Goal: Transaction & Acquisition: Download file/media

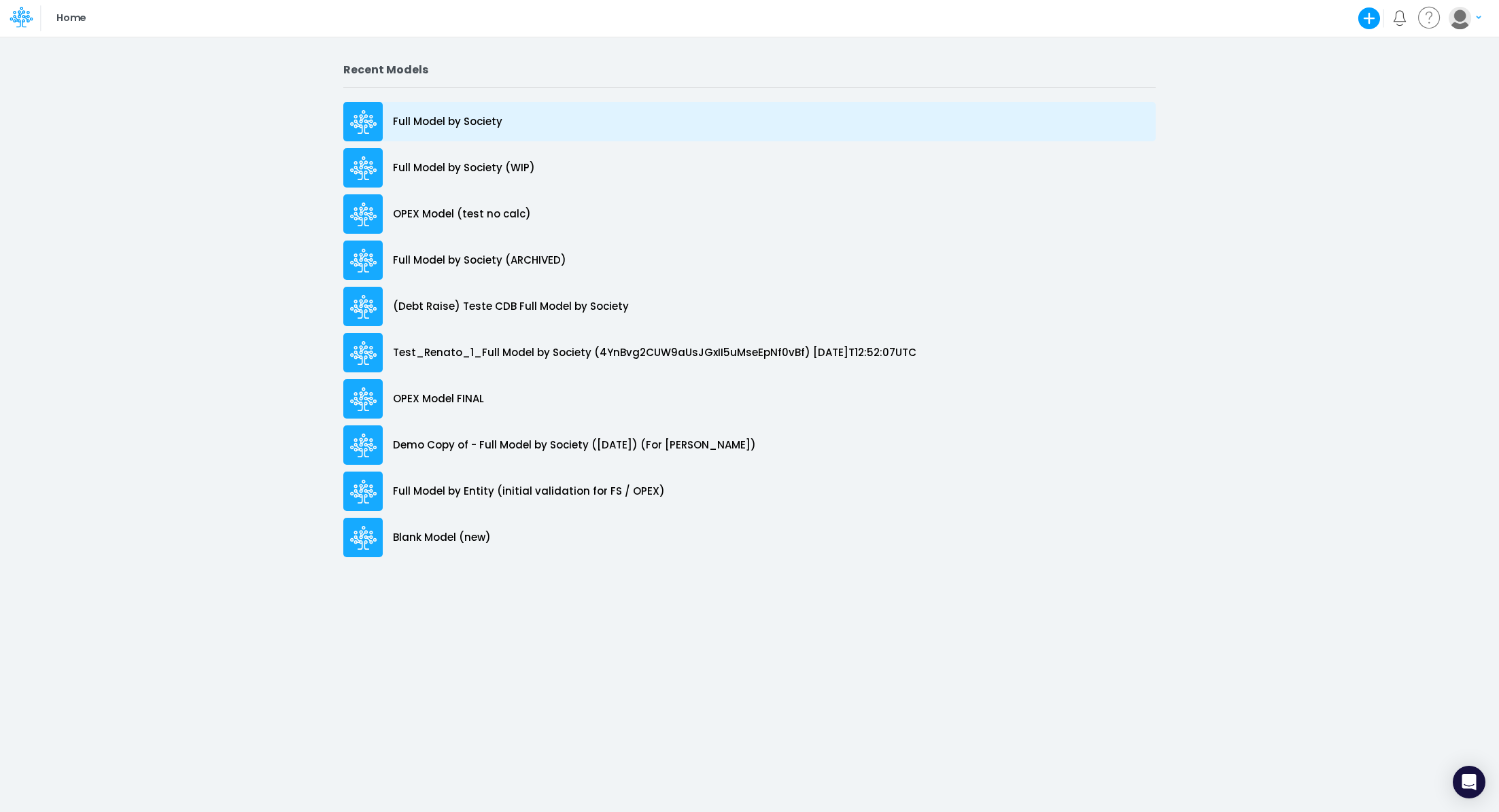
click at [462, 127] on p "Full Model by Society" at bounding box center [448, 122] width 110 height 16
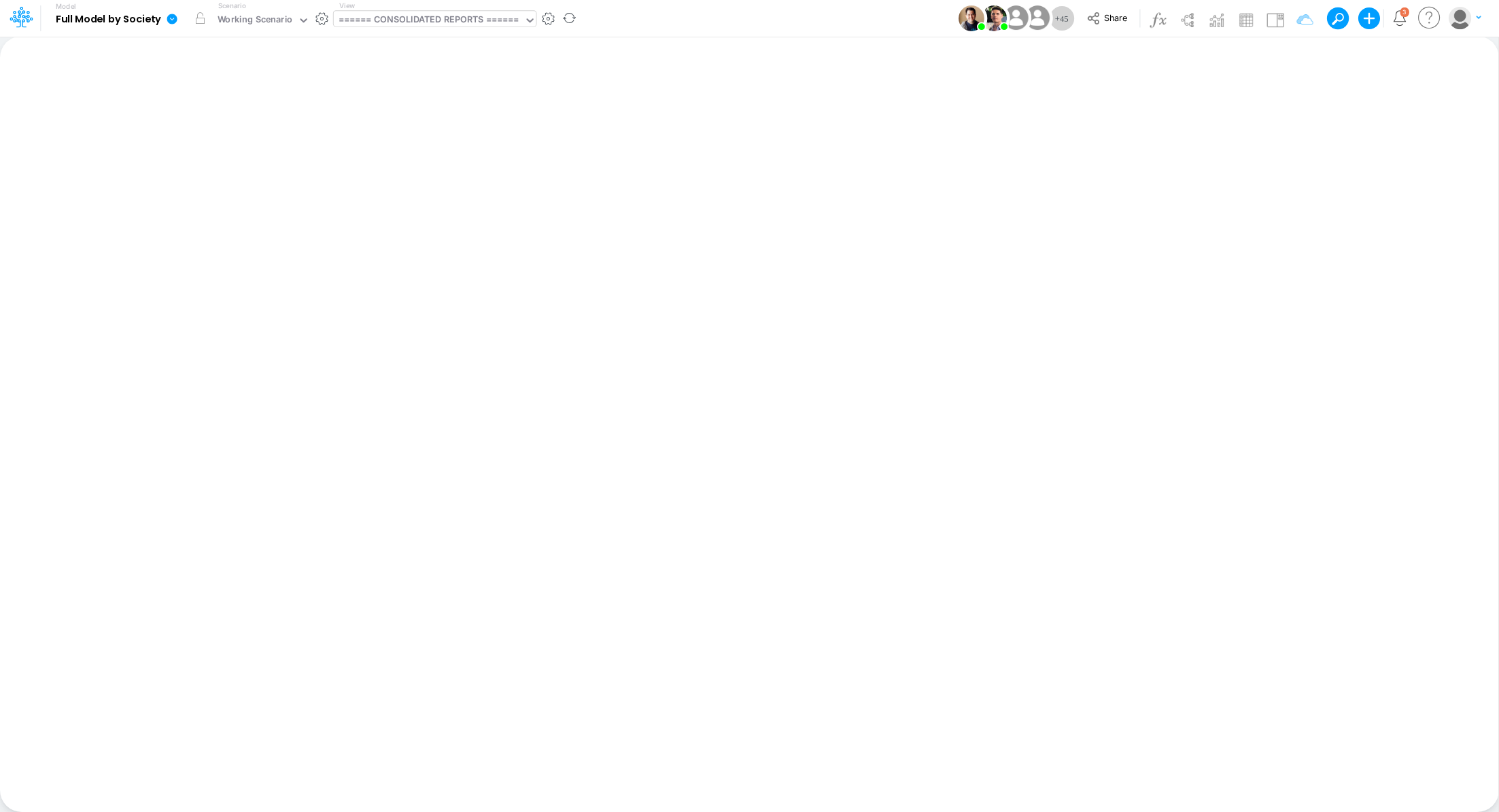
click at [434, 21] on div "====== CONSOLIDATED REPORTS ======" at bounding box center [429, 21] width 181 height 16
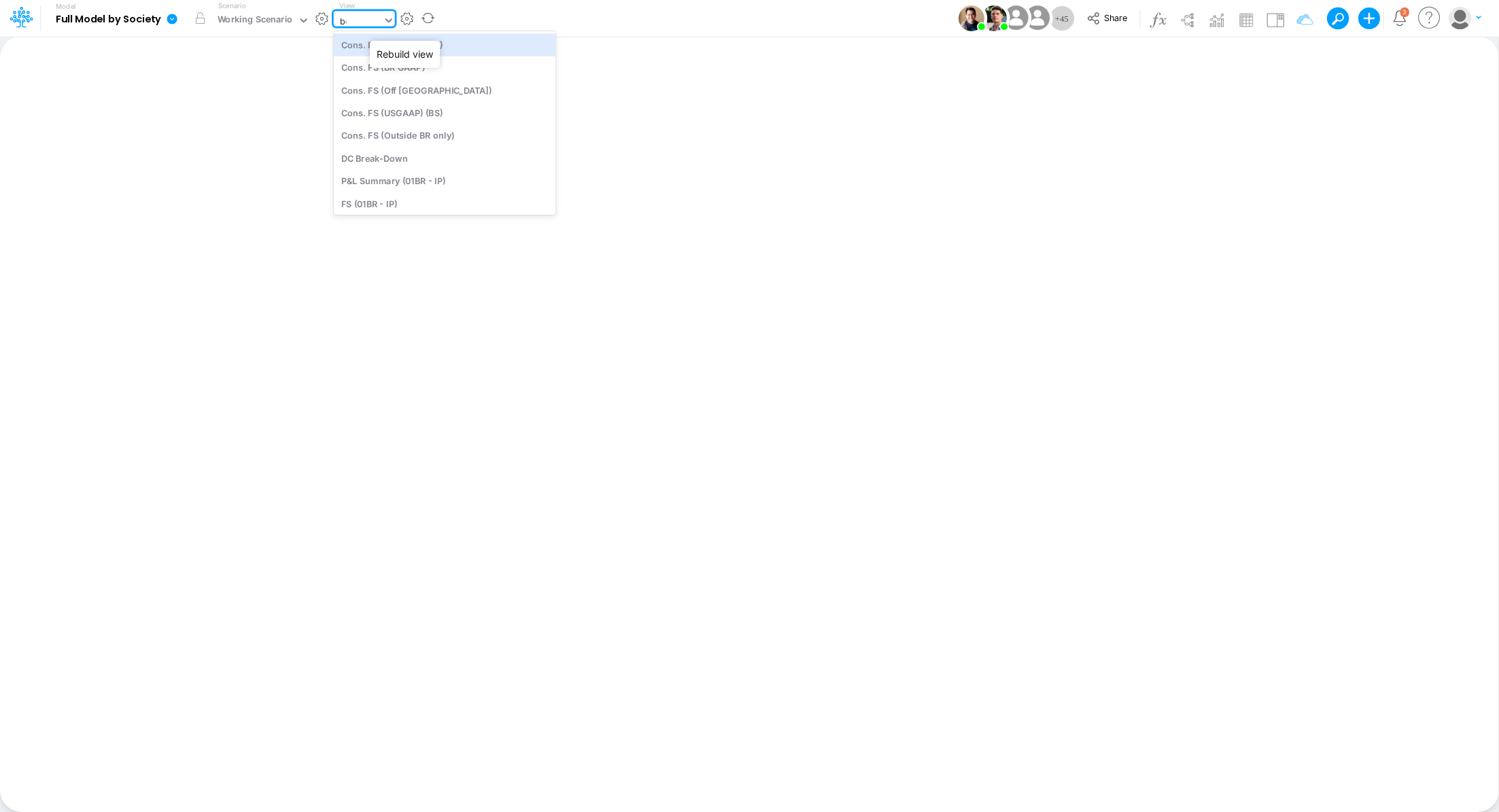
type input "bel"
click at [399, 143] on div "Below EBITDA Consolidated (USGaap)" at bounding box center [425, 136] width 183 height 23
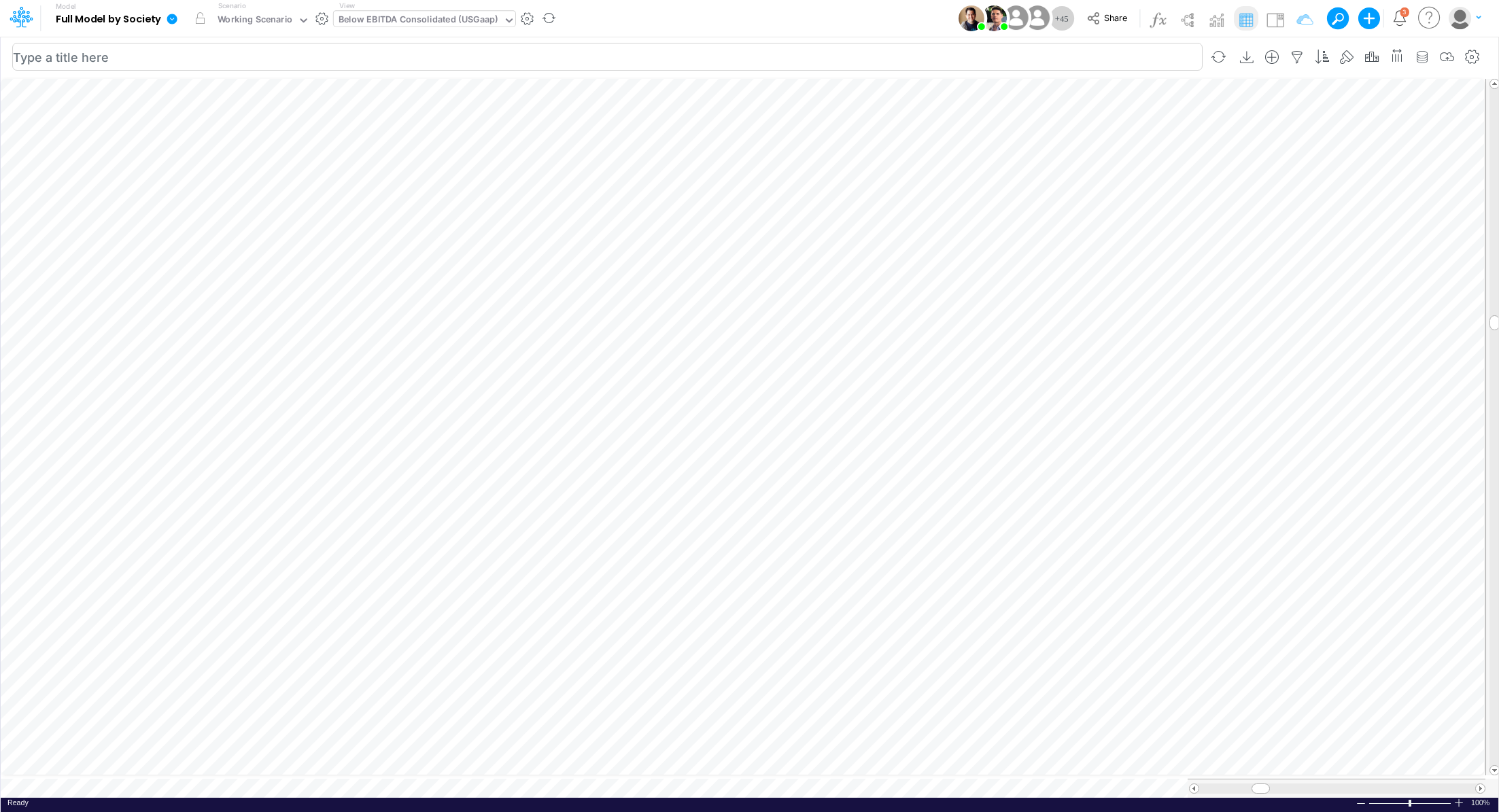
scroll to position [6, 1]
click at [412, 11] on div "Below EBITDA Consolidated (USGaap)" at bounding box center [418, 21] width 169 height 21
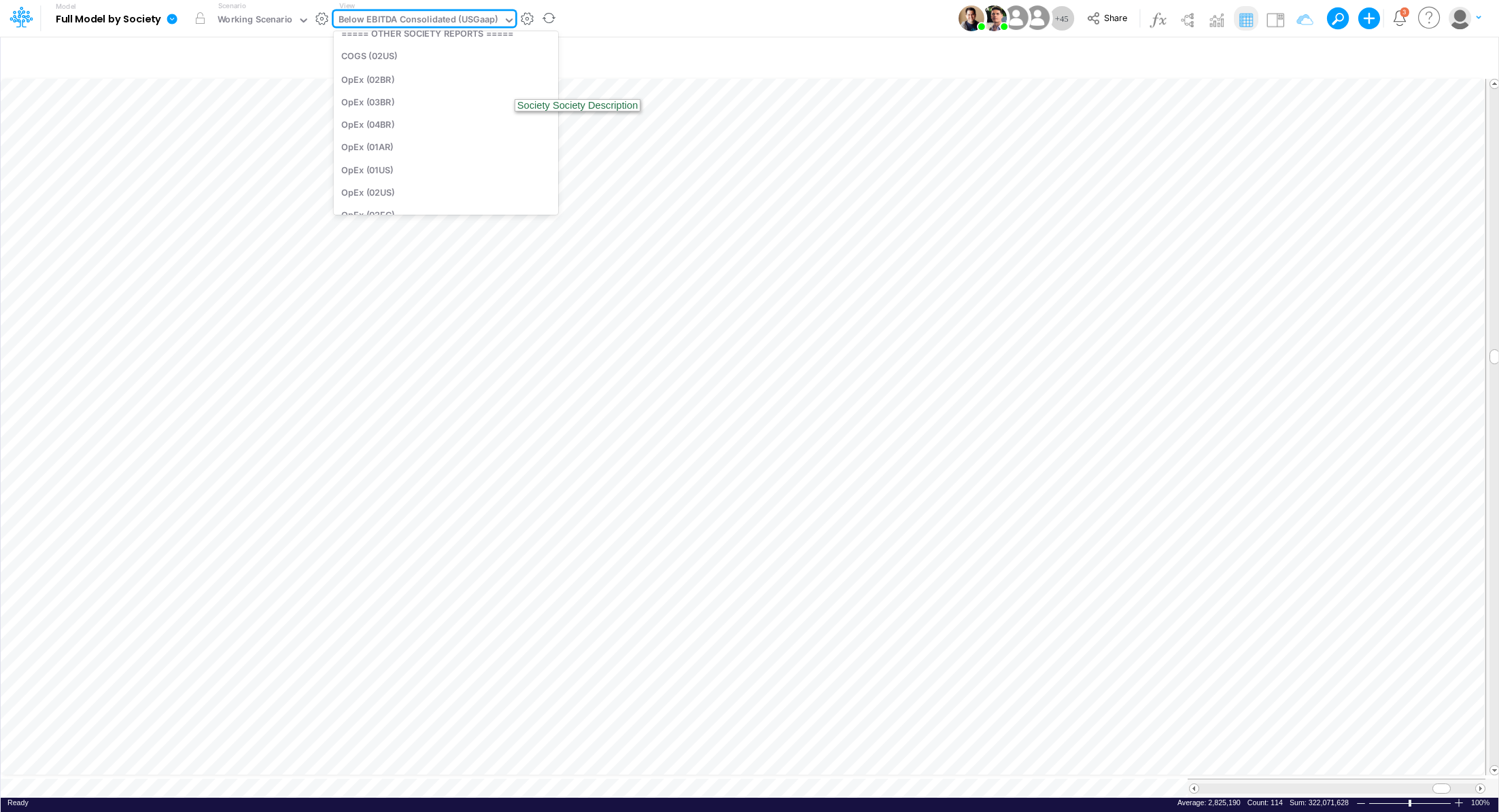
scroll to position [877, 0]
click at [425, 50] on div "BS (USGAAP)" at bounding box center [445, 50] width 224 height 23
type input "BS (USGAAP) - Detailed"
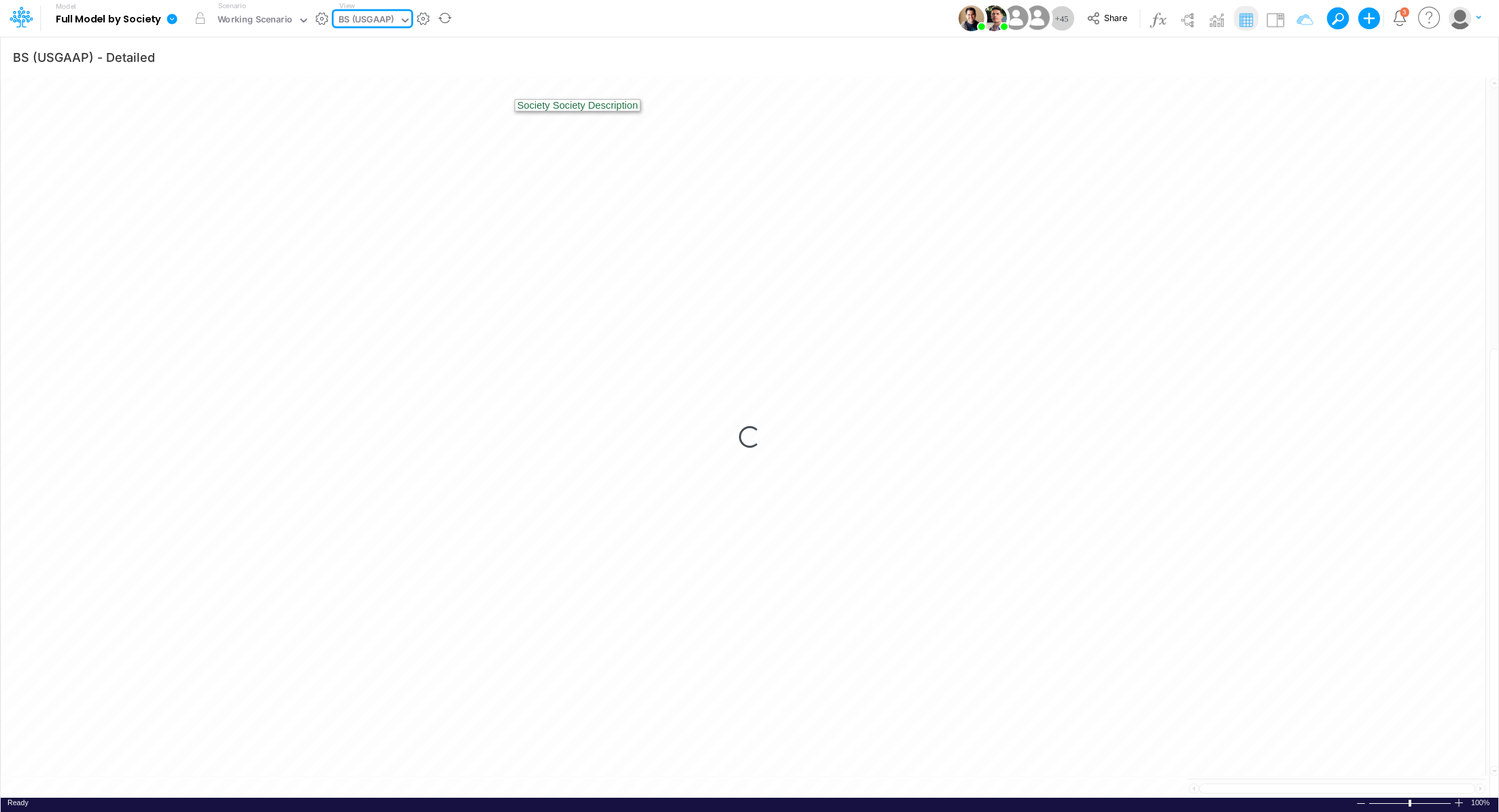
click at [381, 17] on div "BS (USGAAP)" at bounding box center [366, 21] width 55 height 16
type input "c"
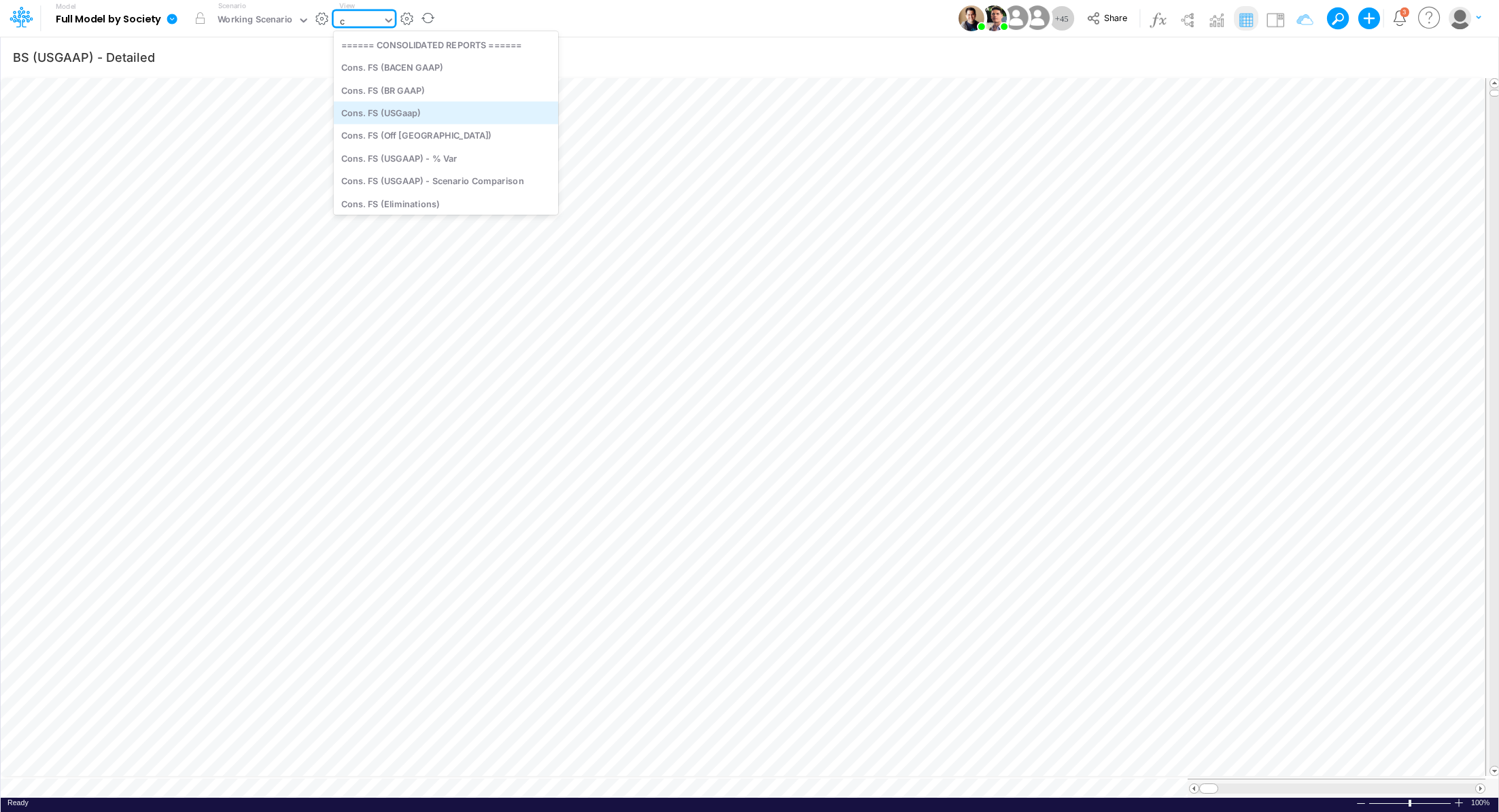
click at [410, 117] on div "Cons. FS (USGaap)" at bounding box center [445, 112] width 224 height 23
type input "Consolidated FS - USGAAP"
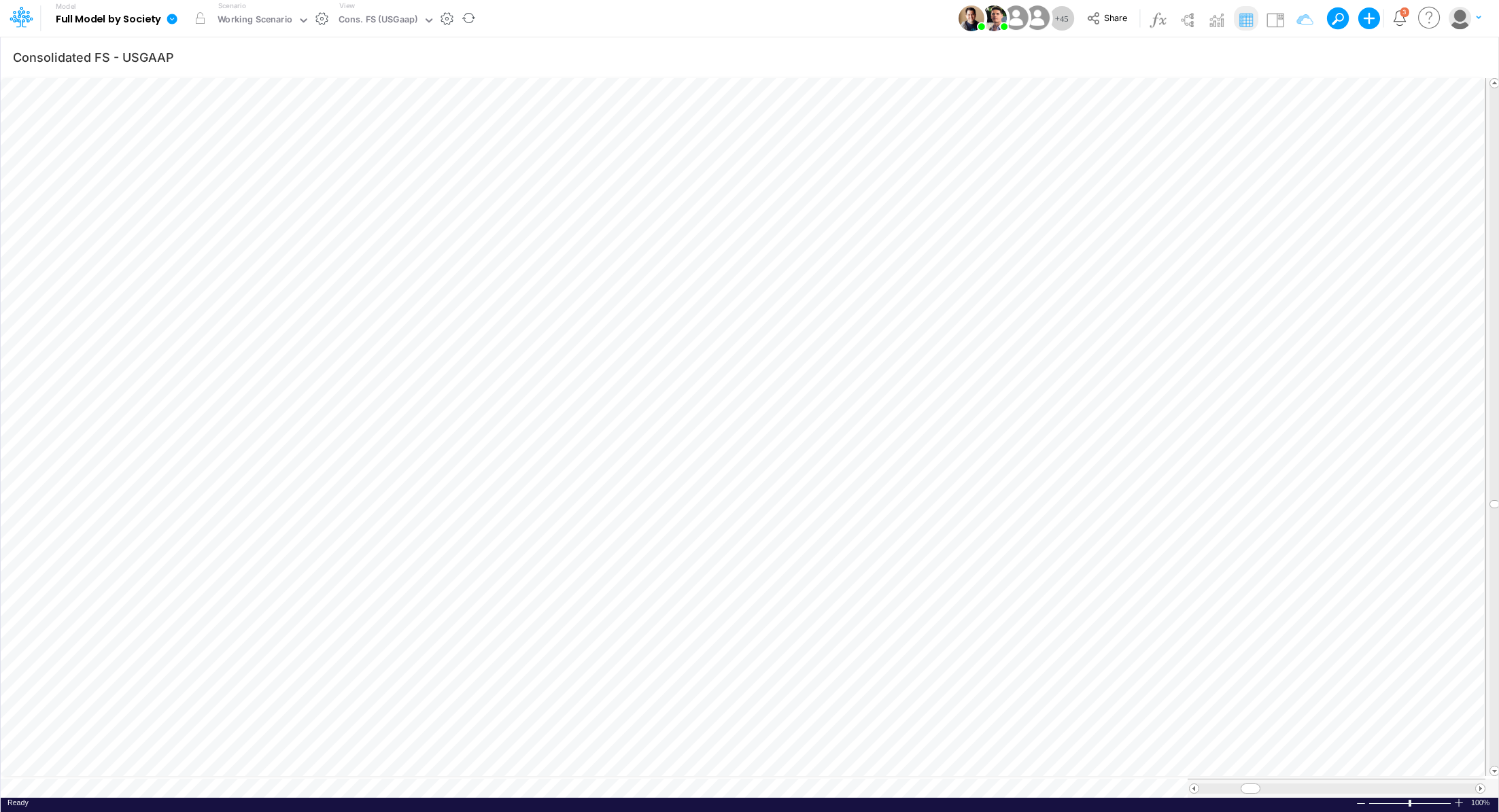
scroll to position [6, 1]
click at [376, 23] on div "Cons. FS (USGaap)" at bounding box center [378, 21] width 80 height 16
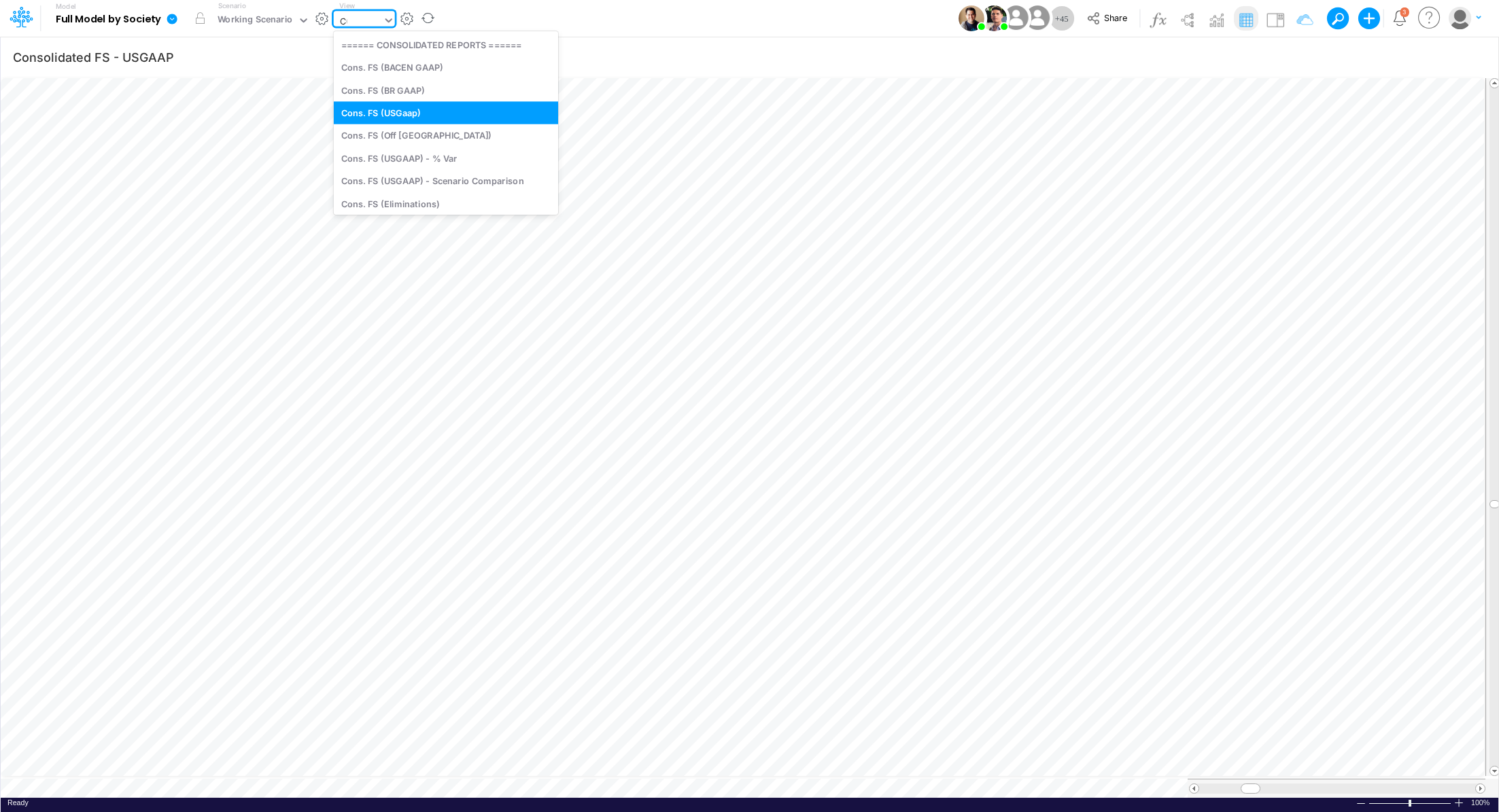
type input "COG"
click at [373, 116] on div "COGS" at bounding box center [425, 112] width 183 height 23
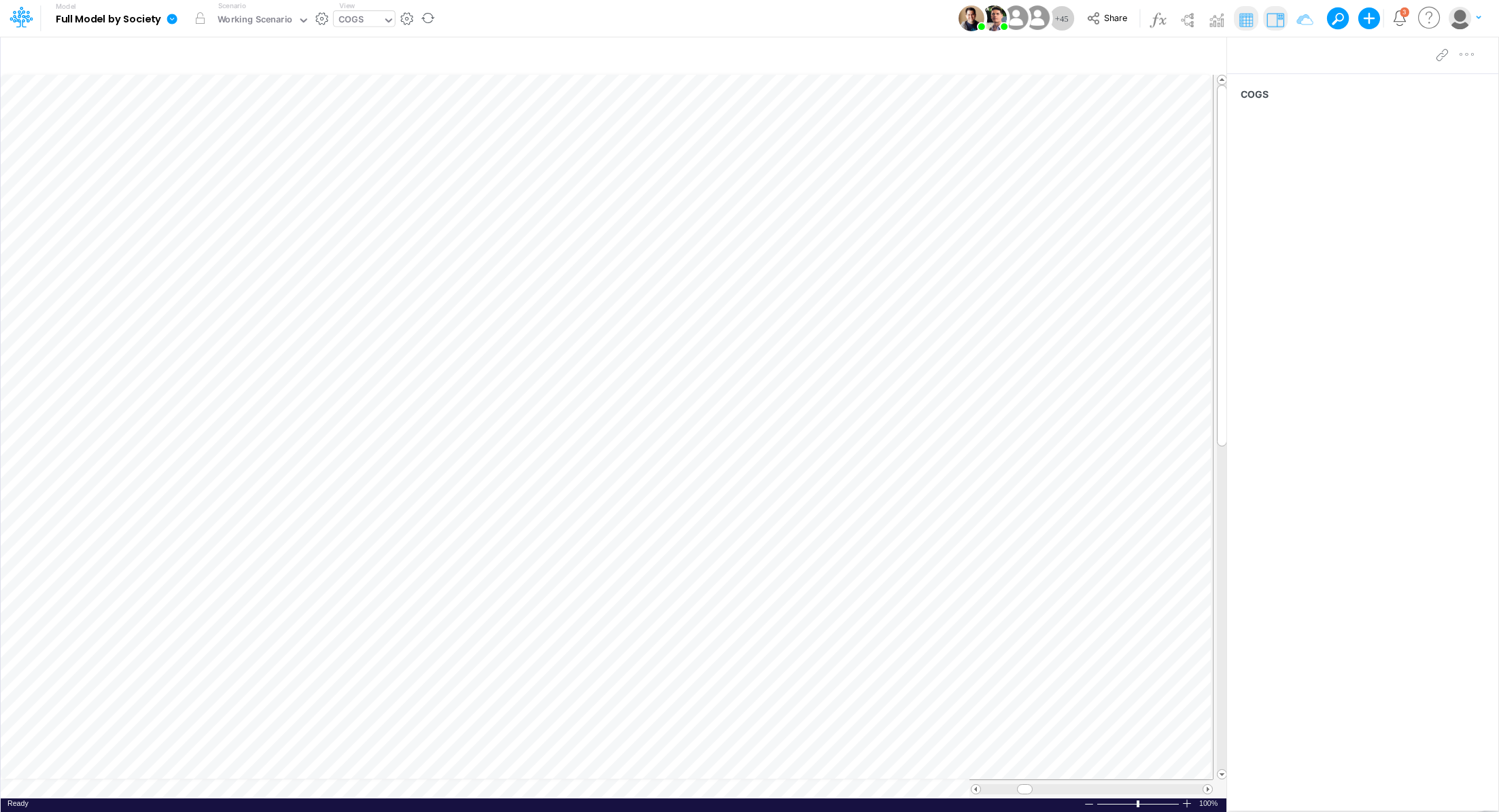
scroll to position [6, 1]
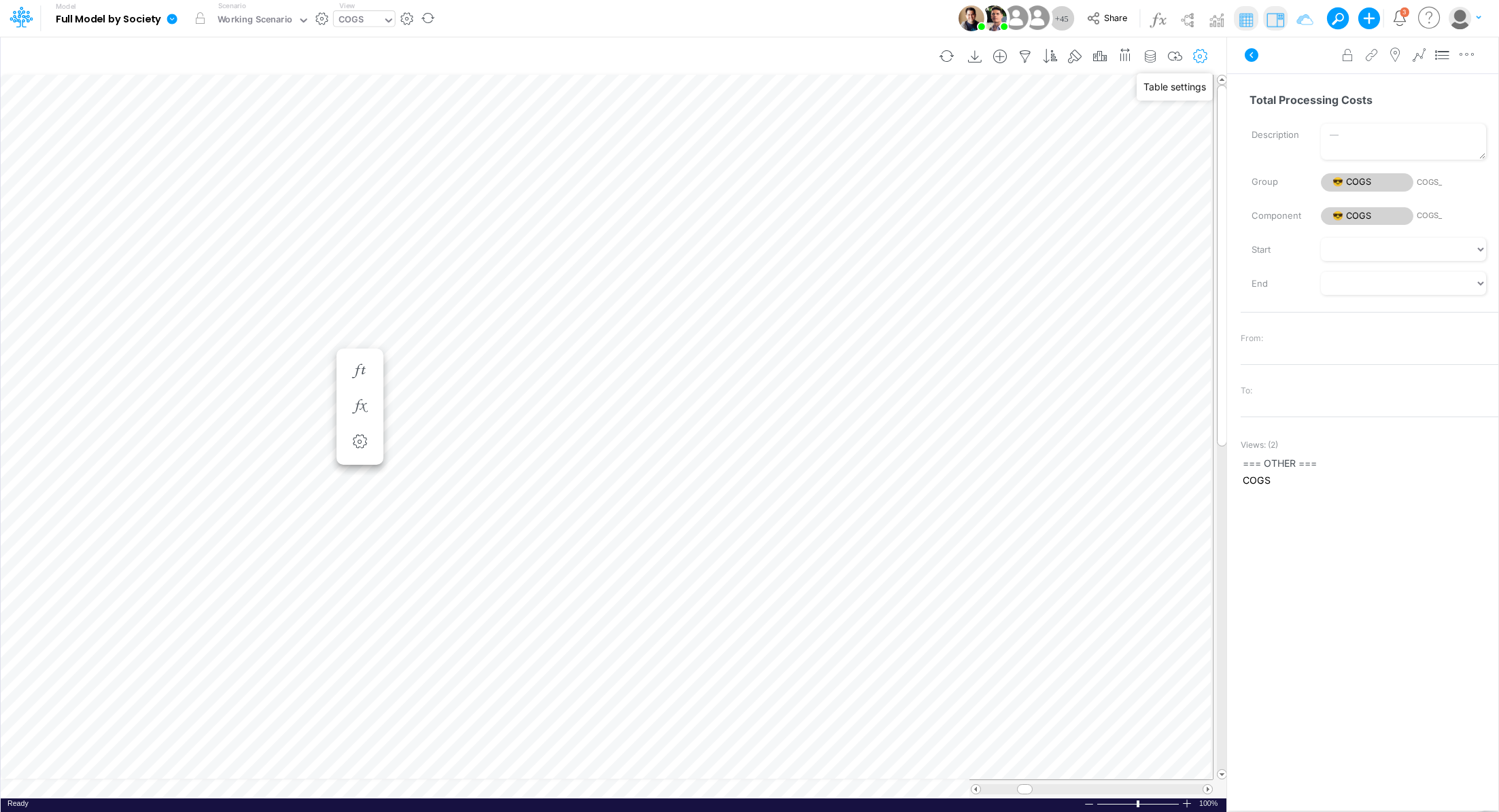
click at [1200, 62] on icon "button" at bounding box center [1200, 57] width 21 height 14
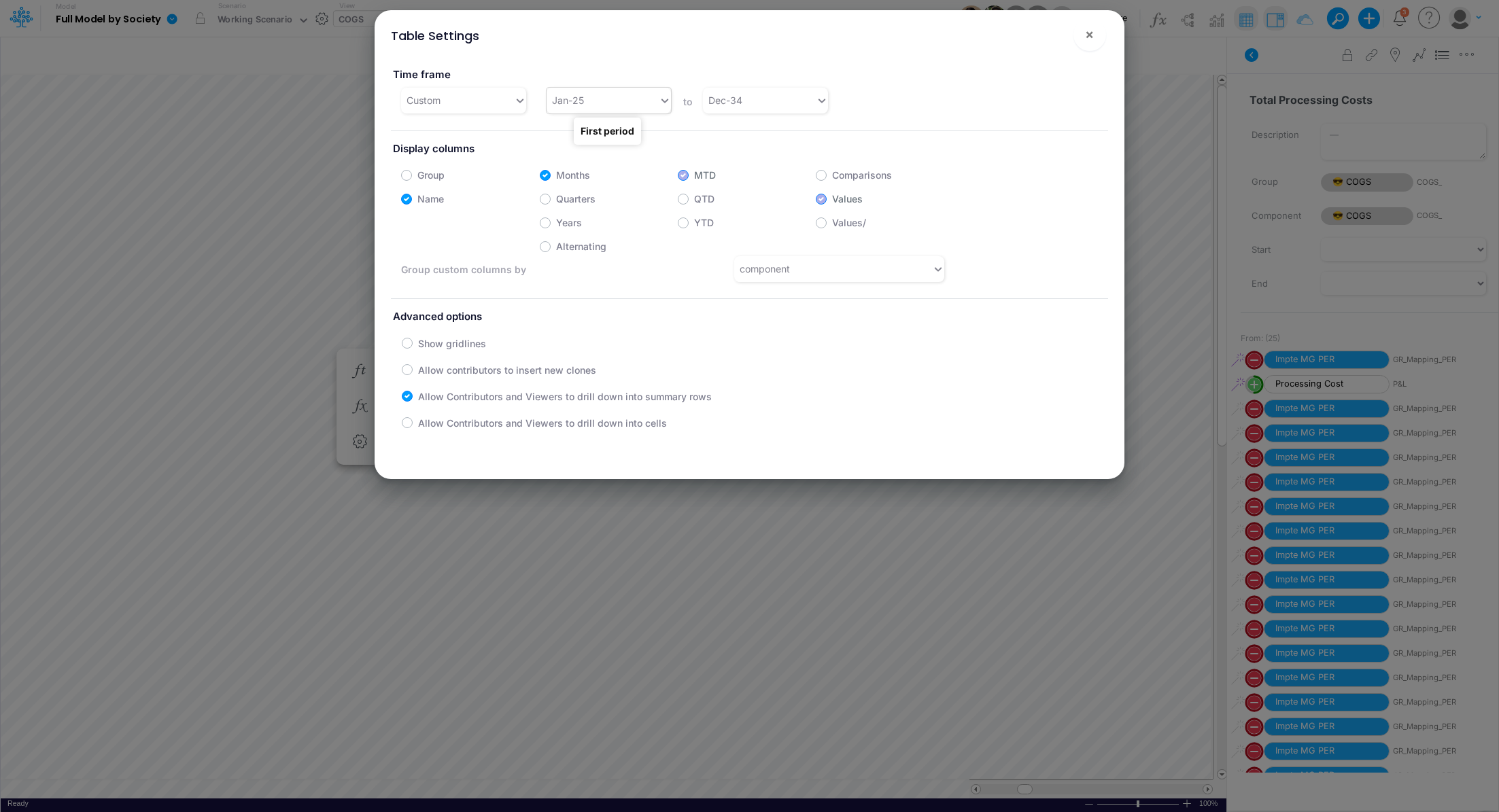
click at [621, 103] on div "Jan-25" at bounding box center [603, 100] width 112 height 23
click at [607, 130] on div "Jan-24" at bounding box center [607, 128] width 124 height 25
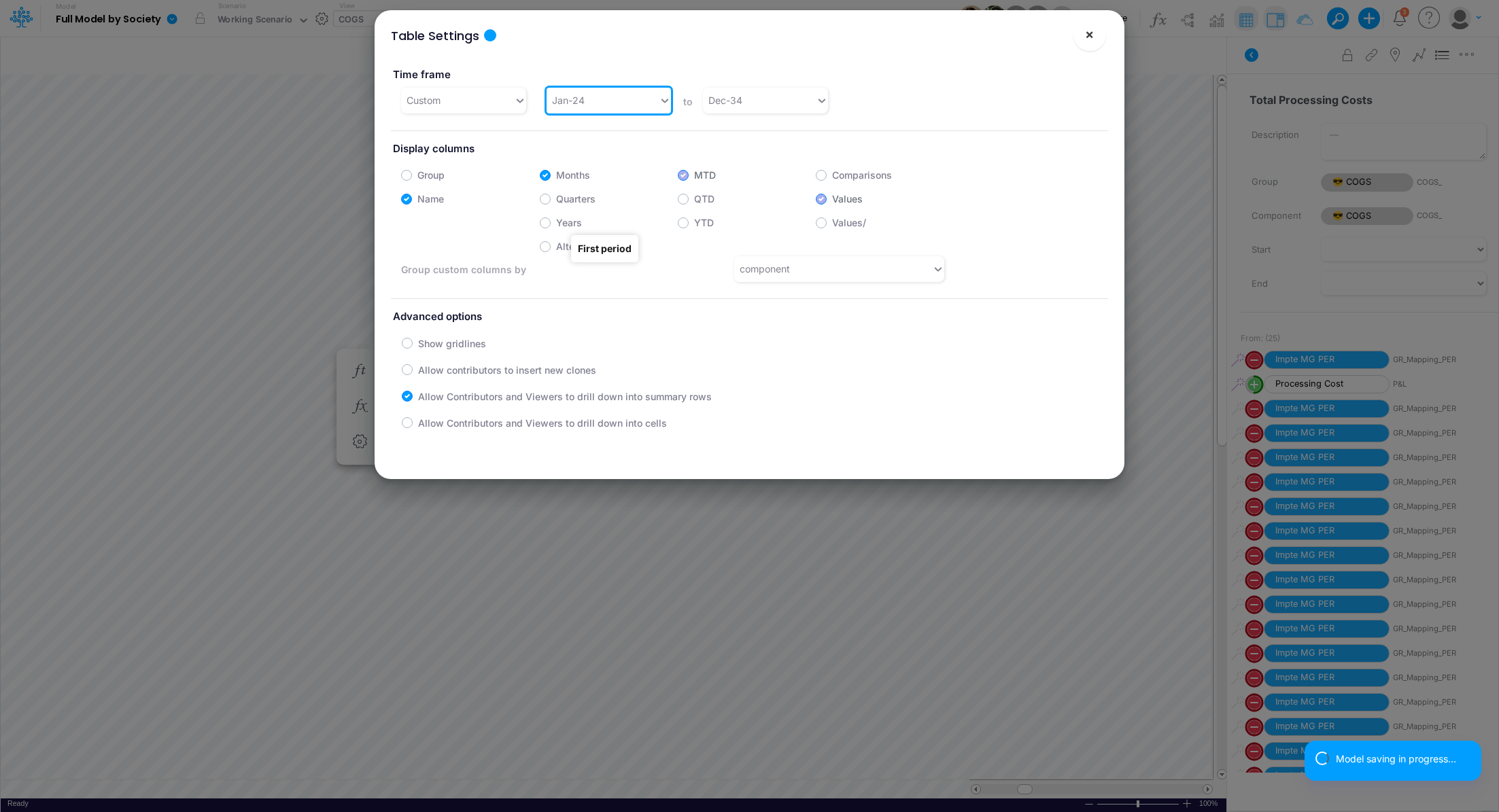
click at [1095, 33] on button "×" at bounding box center [1090, 35] width 33 height 33
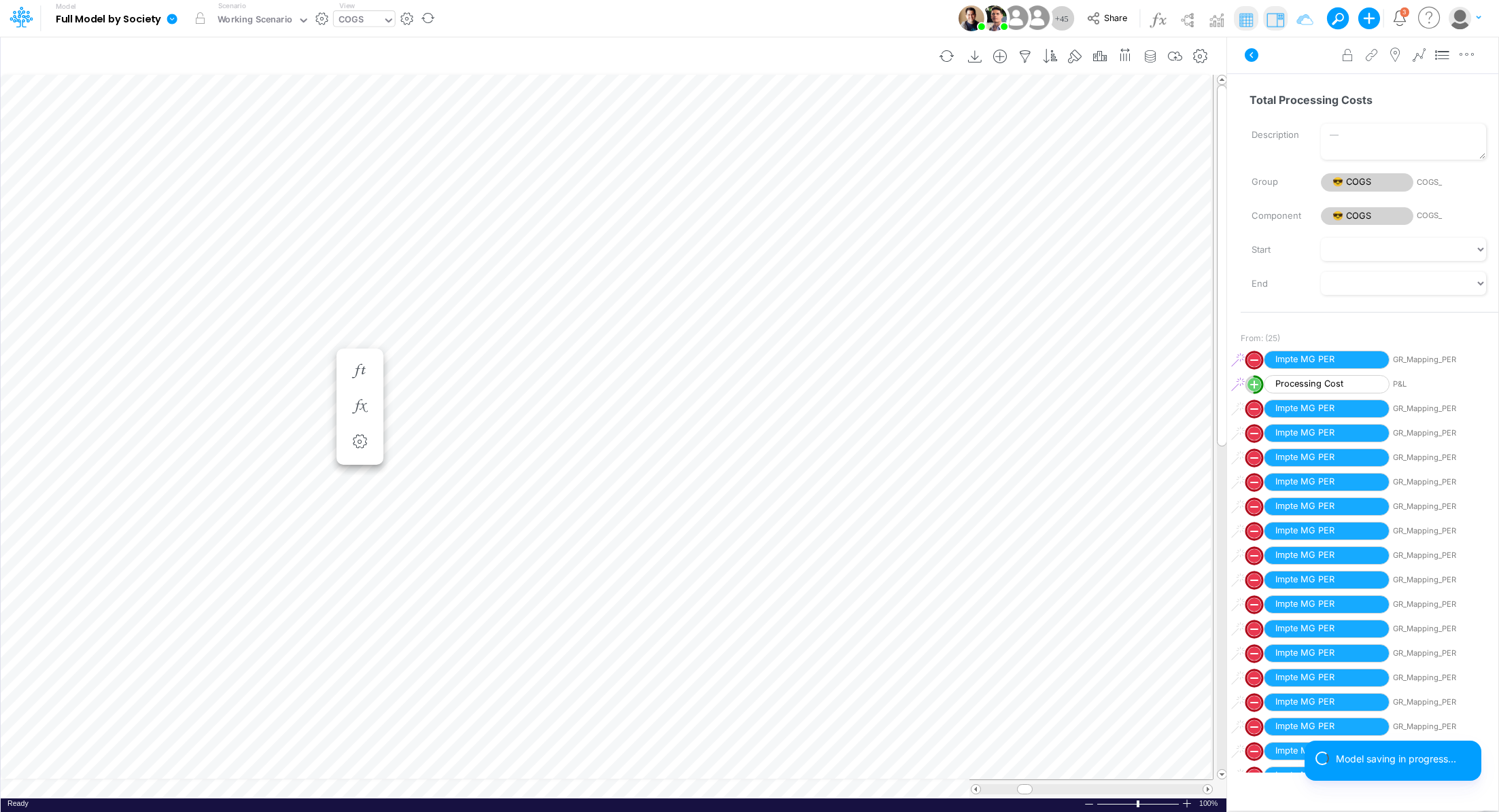
scroll to position [6, 1]
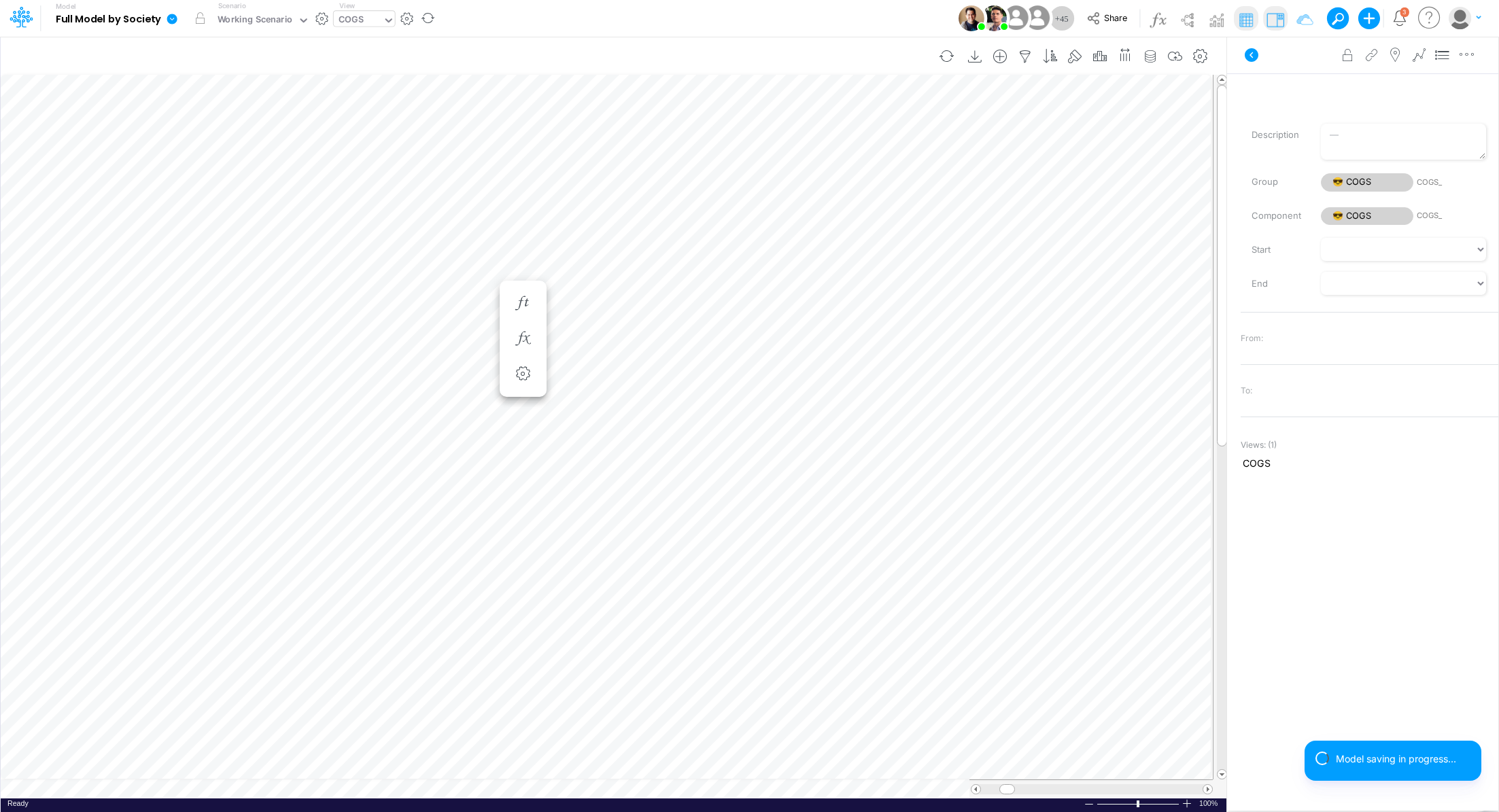
scroll to position [6, 1]
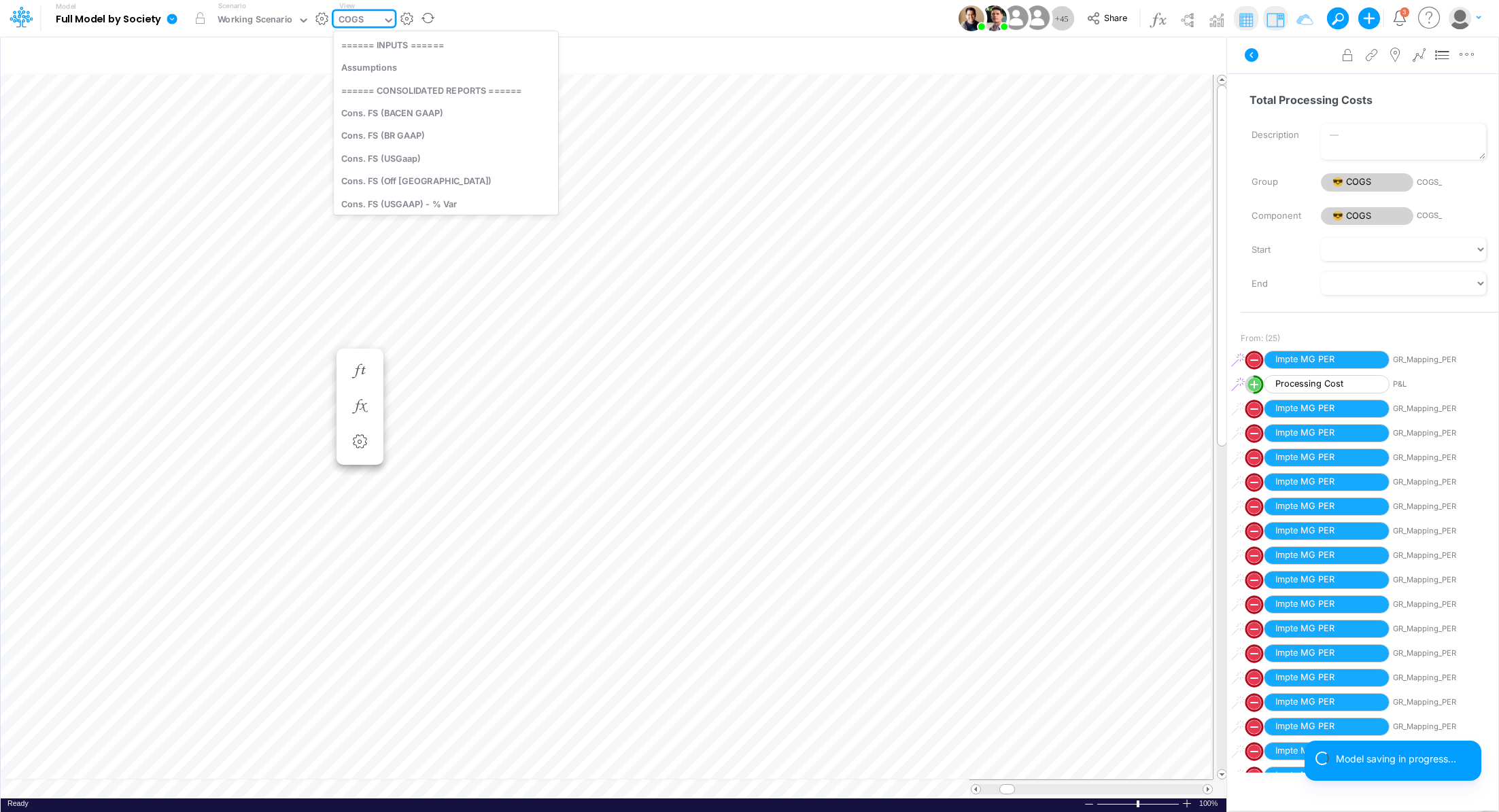
click at [356, 18] on div "COGS" at bounding box center [351, 21] width 25 height 16
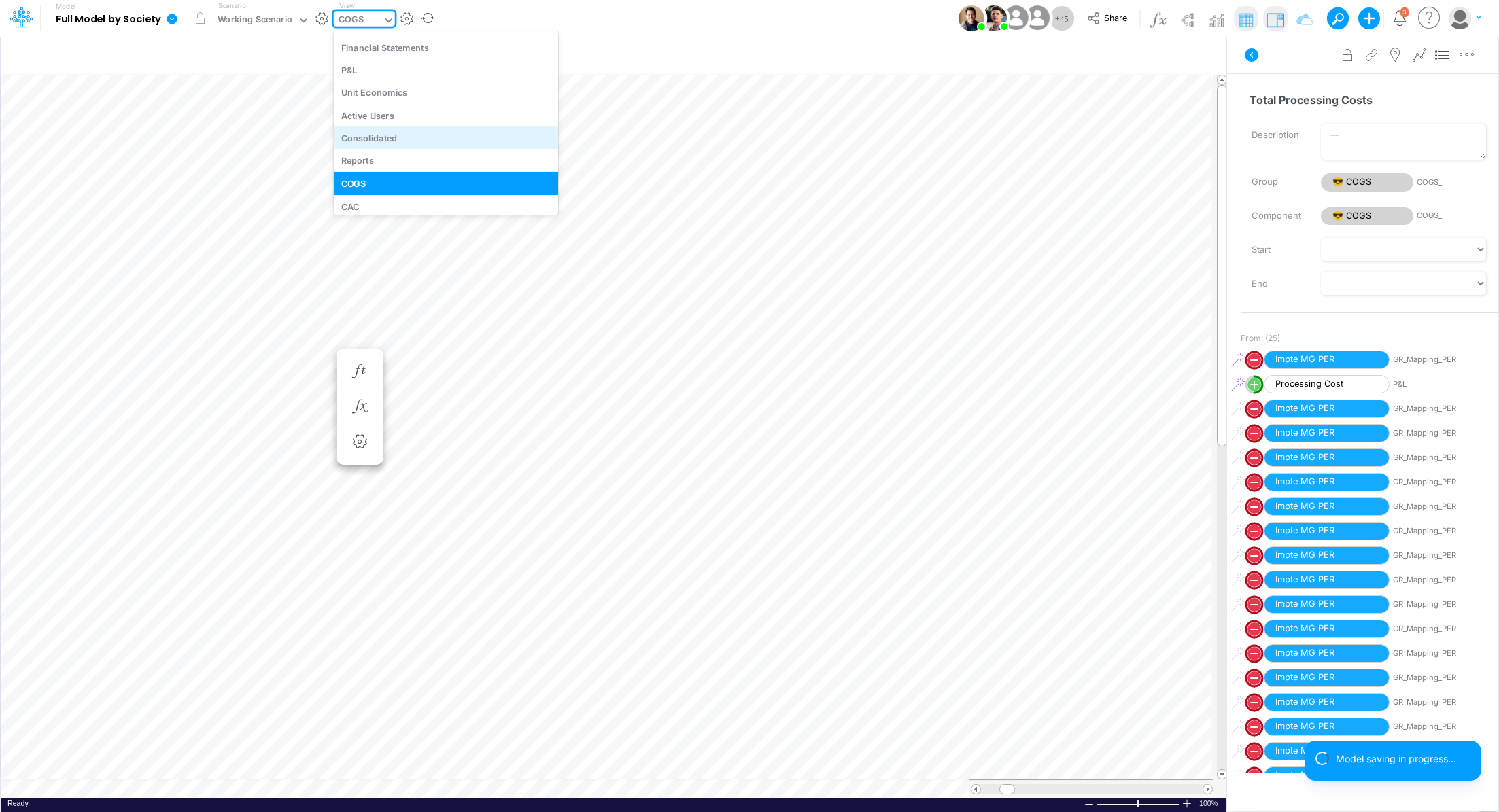
scroll to position [3242, 0]
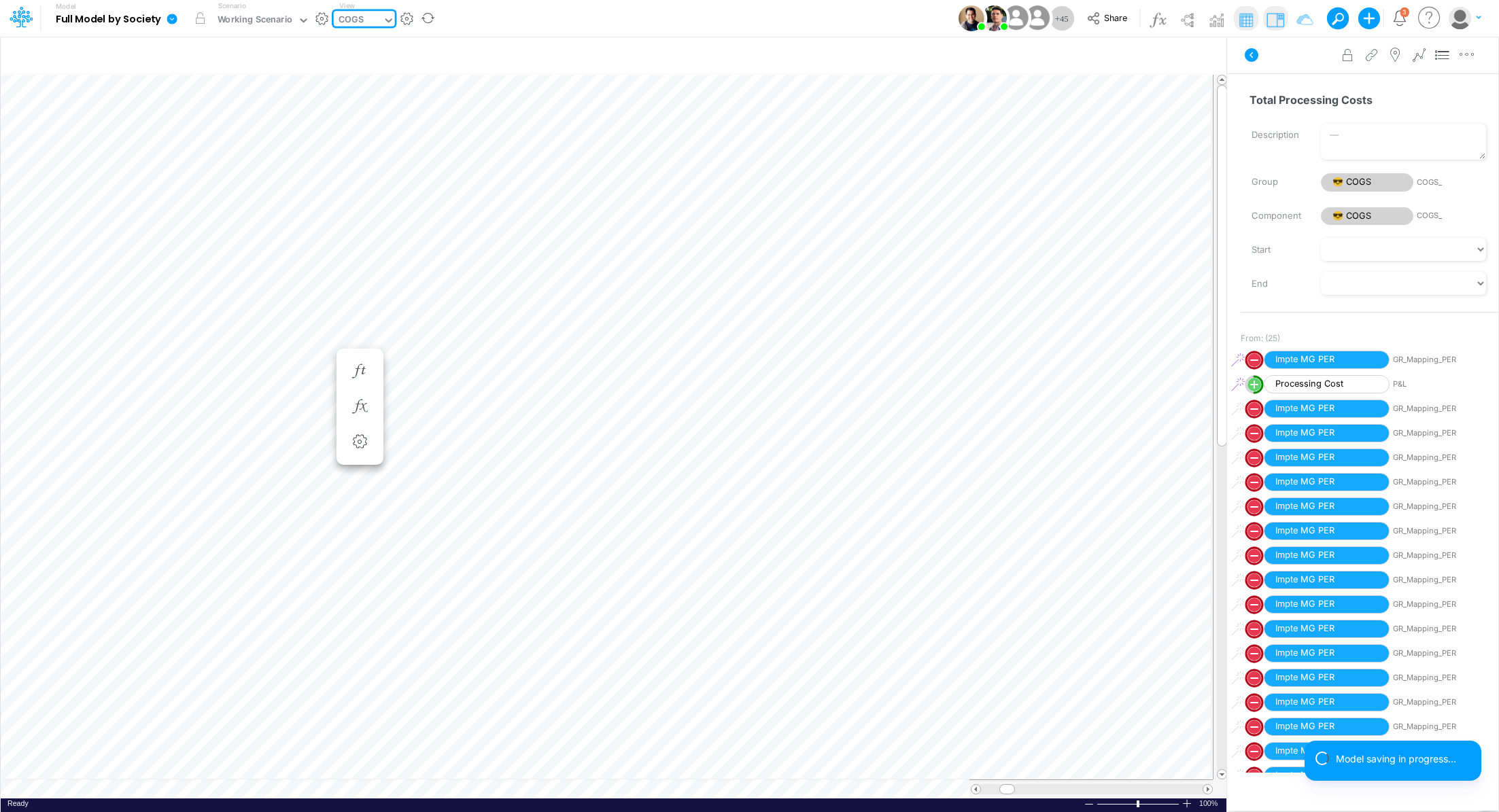
drag, startPoint x: 366, startPoint y: 20, endPoint x: 333, endPoint y: 18, distance: 33.1
click at [334, 18] on div "COGS" at bounding box center [358, 21] width 49 height 21
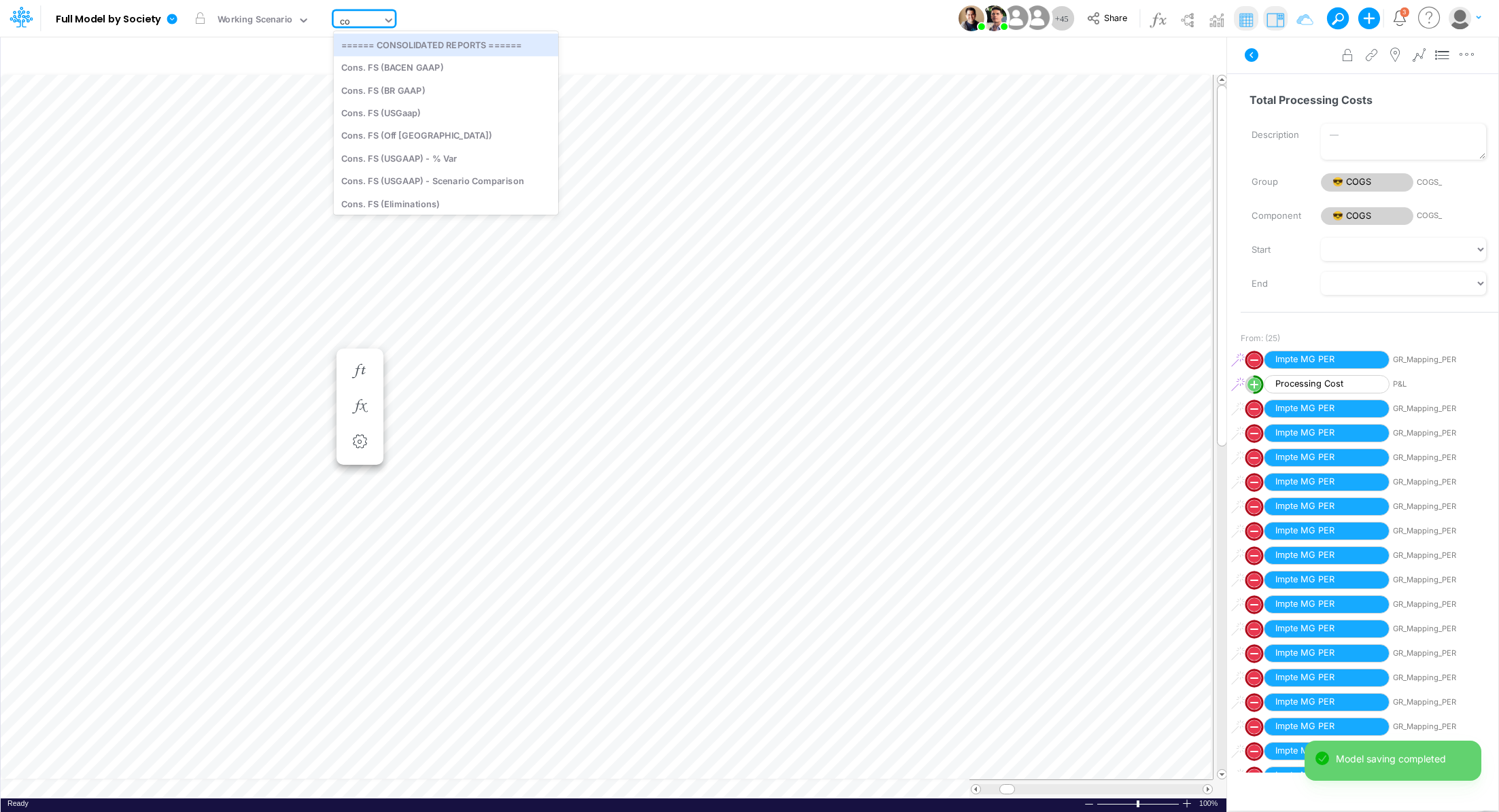
type input "cog"
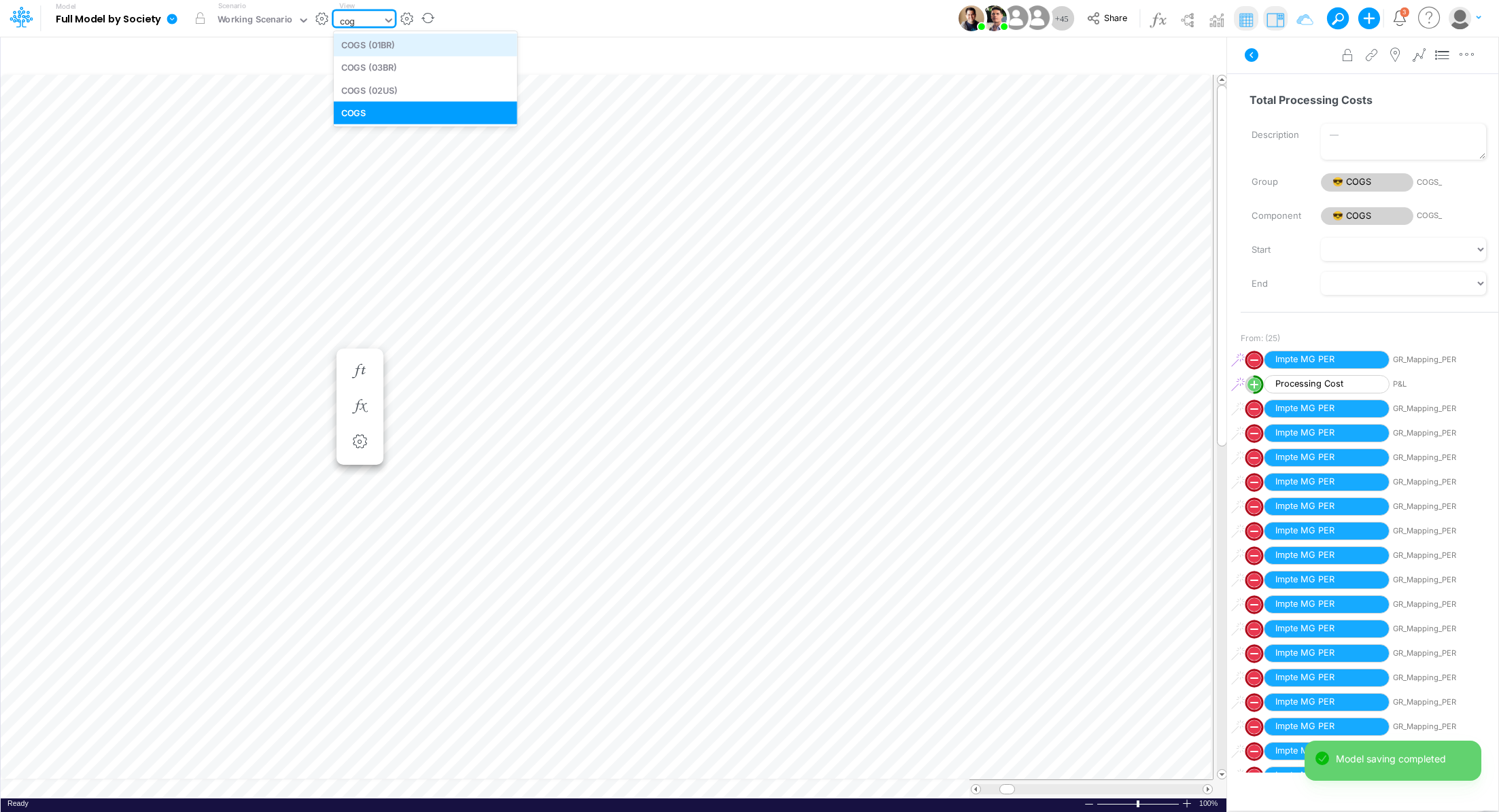
click at [374, 44] on div "COGS (01BR)" at bounding box center [425, 45] width 183 height 23
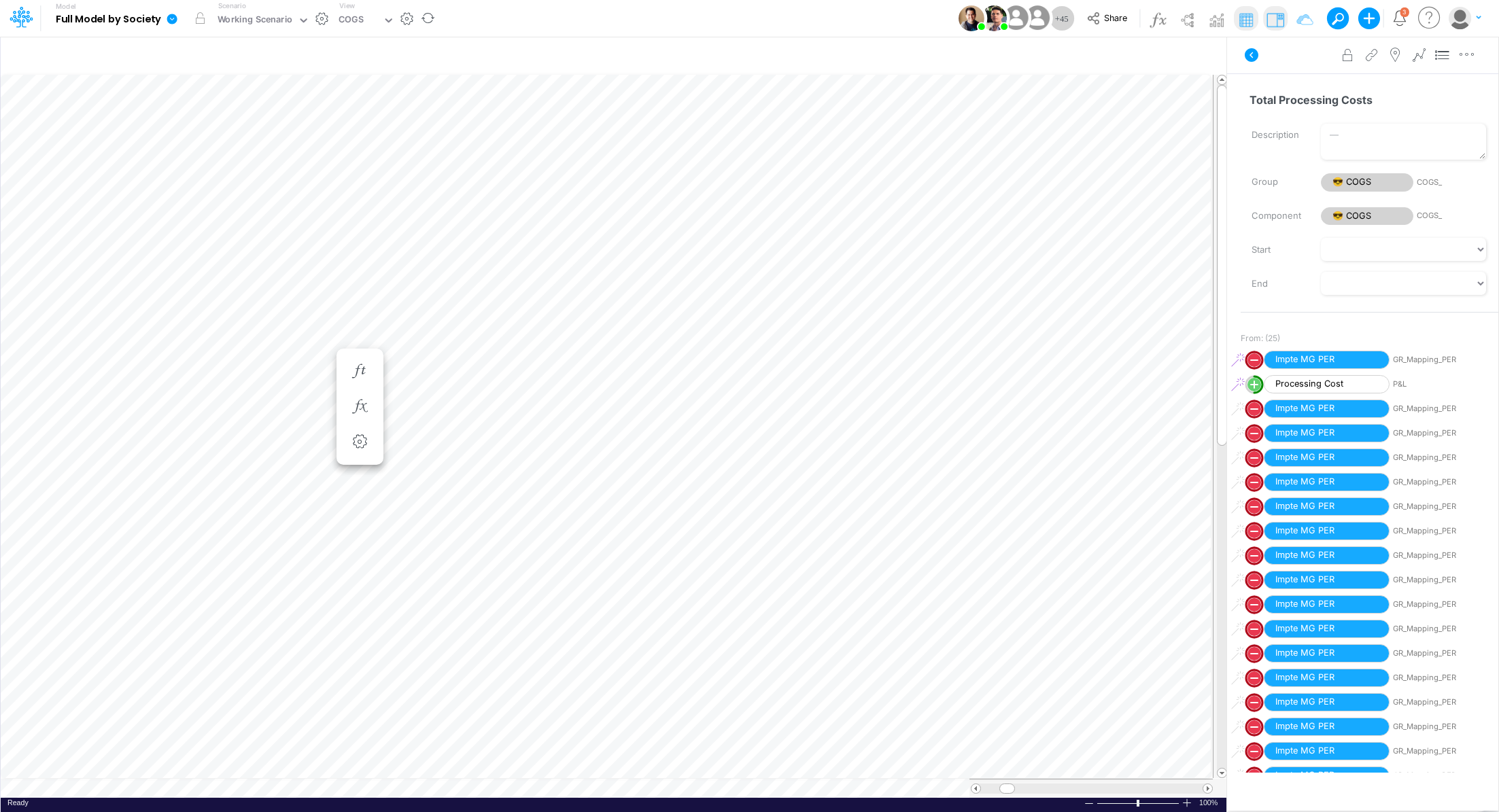
scroll to position [6, 1]
click at [1031, 58] on icon "button" at bounding box center [1025, 57] width 21 height 14
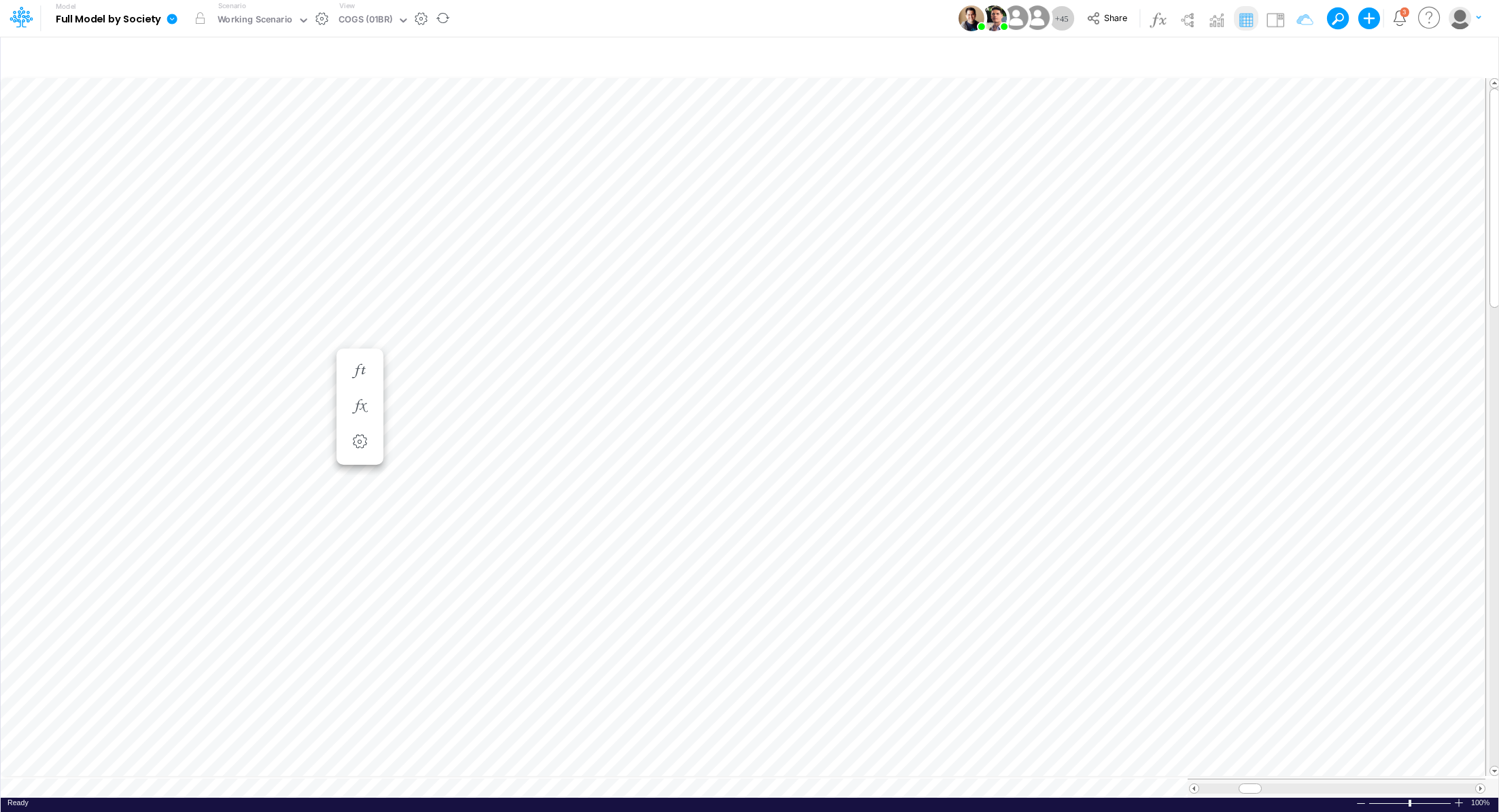
scroll to position [6, 1]
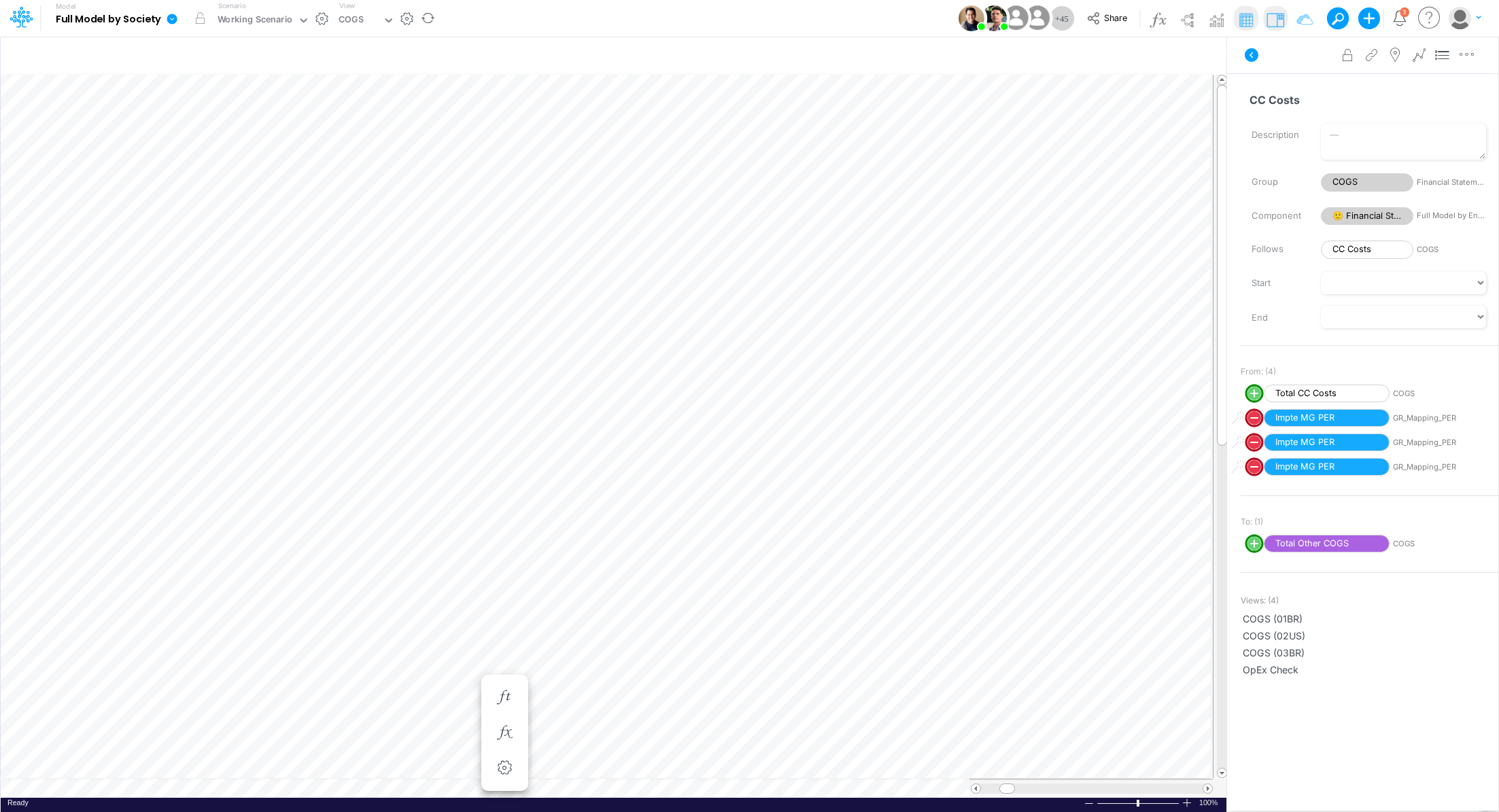
scroll to position [6, 1]
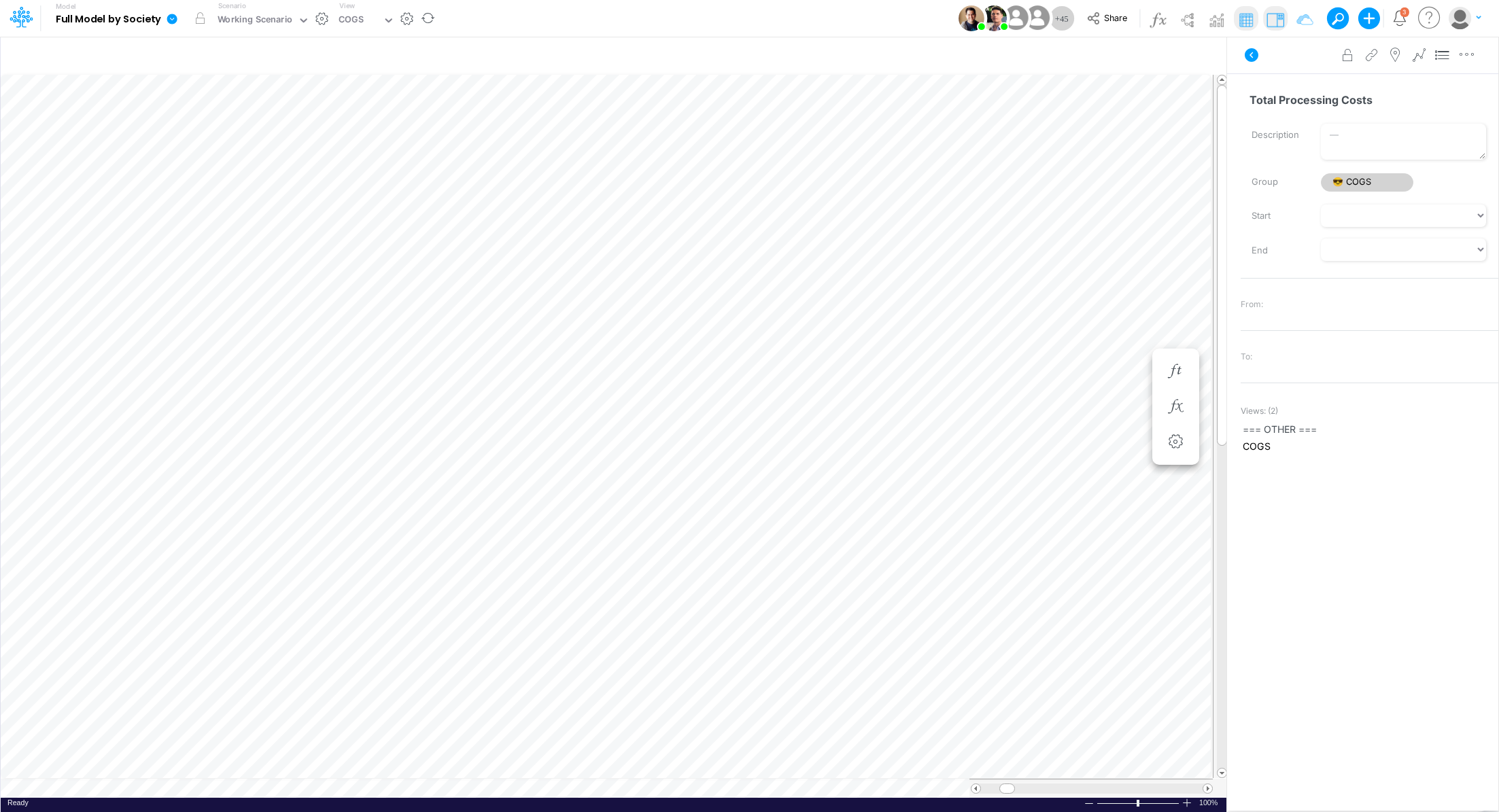
scroll to position [6, 1]
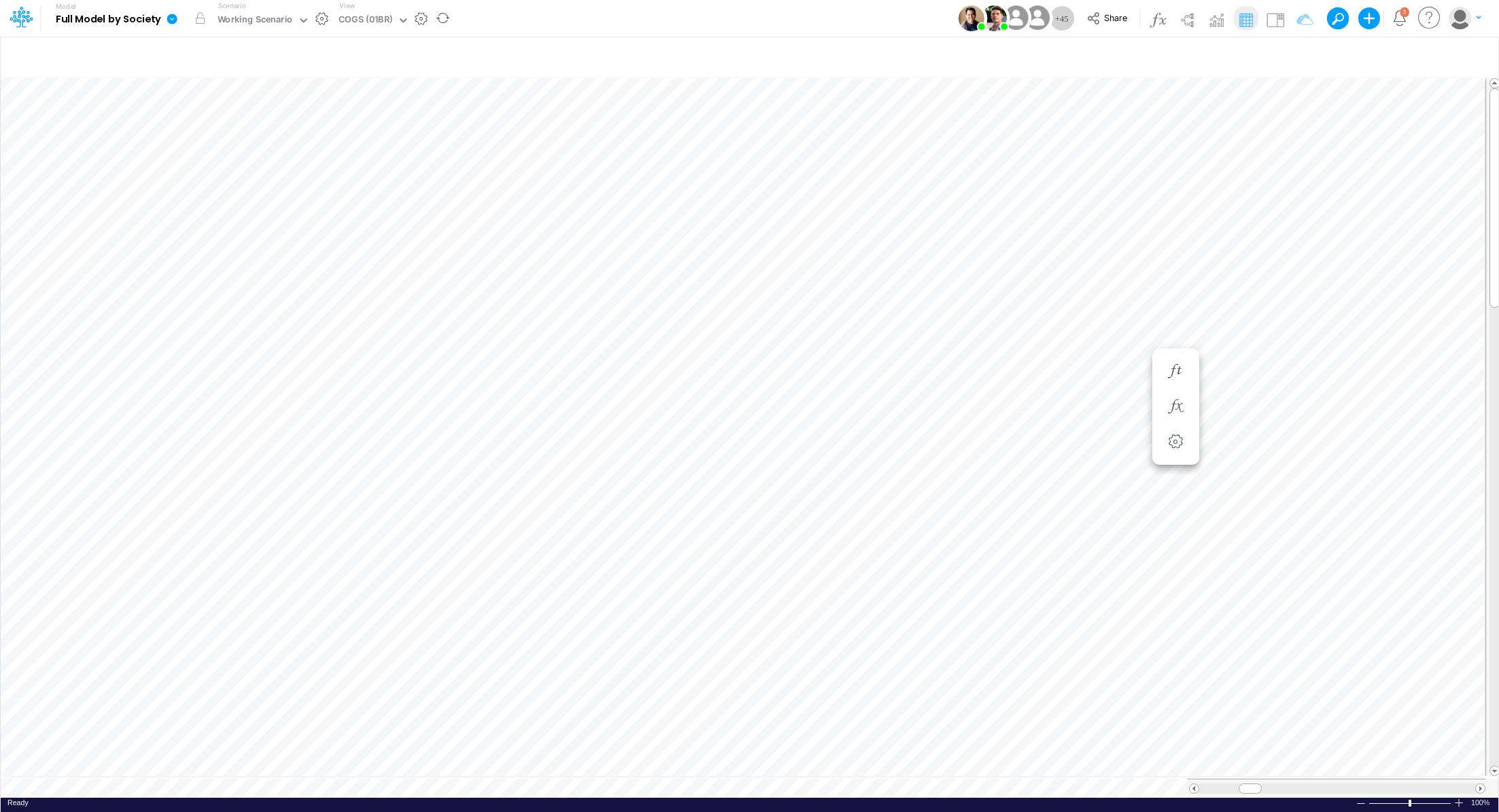
scroll to position [6, 1]
click at [725, 734] on icon "button" at bounding box center [725, 733] width 21 height 14
click at [718, 446] on icon "button" at bounding box center [725, 448] width 21 height 14
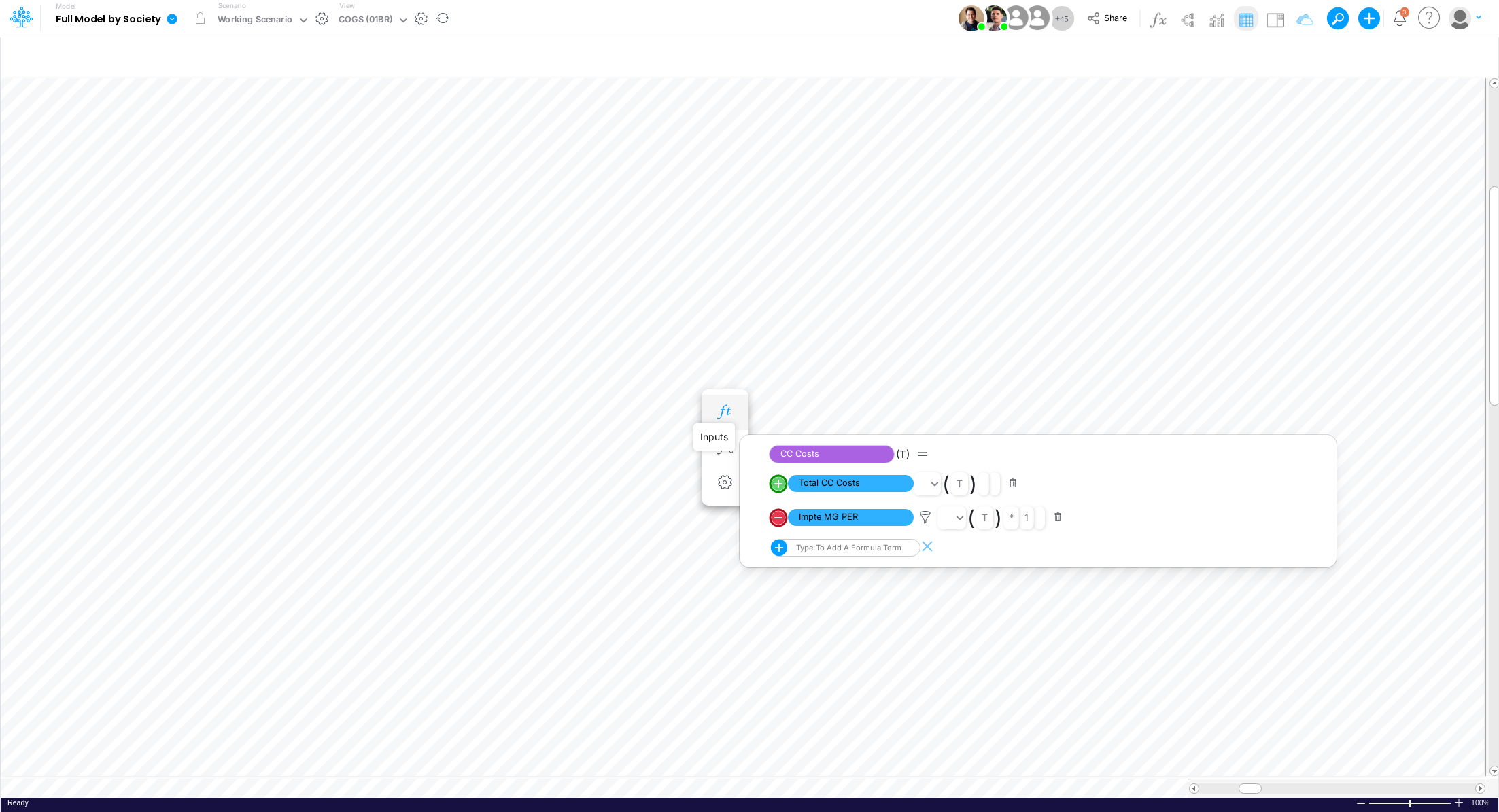
click at [726, 407] on icon "button" at bounding box center [725, 412] width 21 height 14
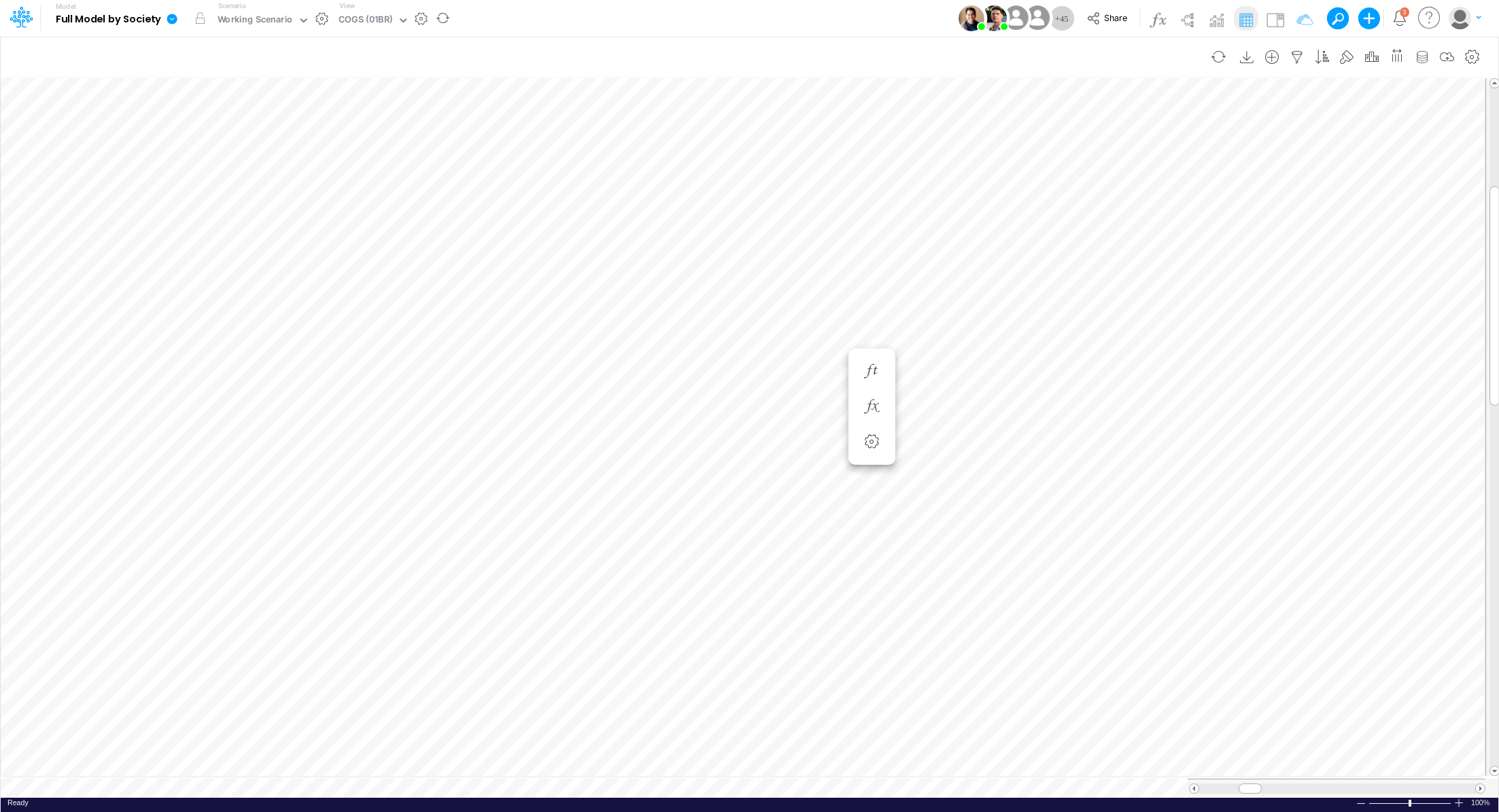
click at [652, 778] on table at bounding box center [750, 437] width 1500 height 722
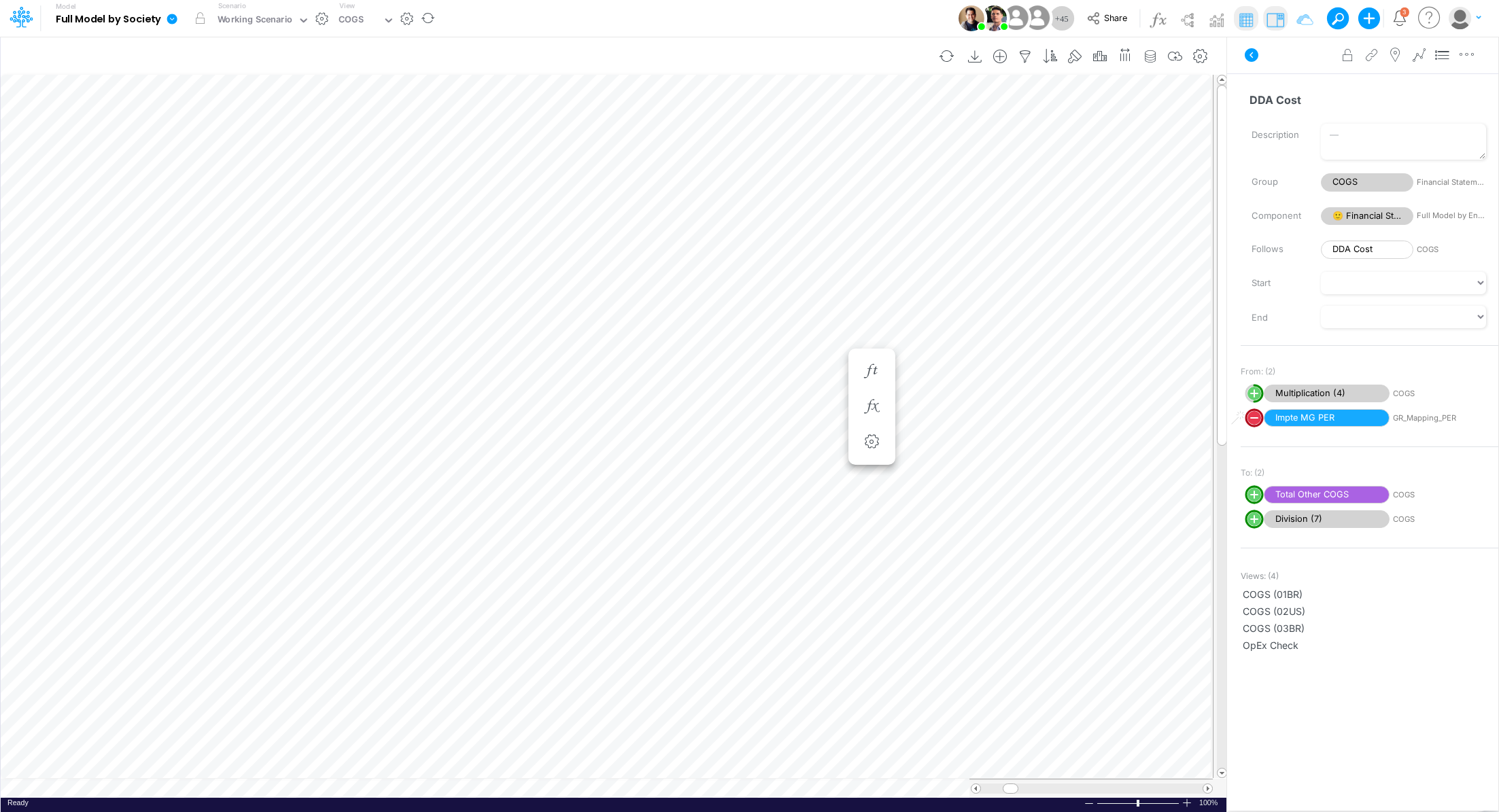
scroll to position [6, 1]
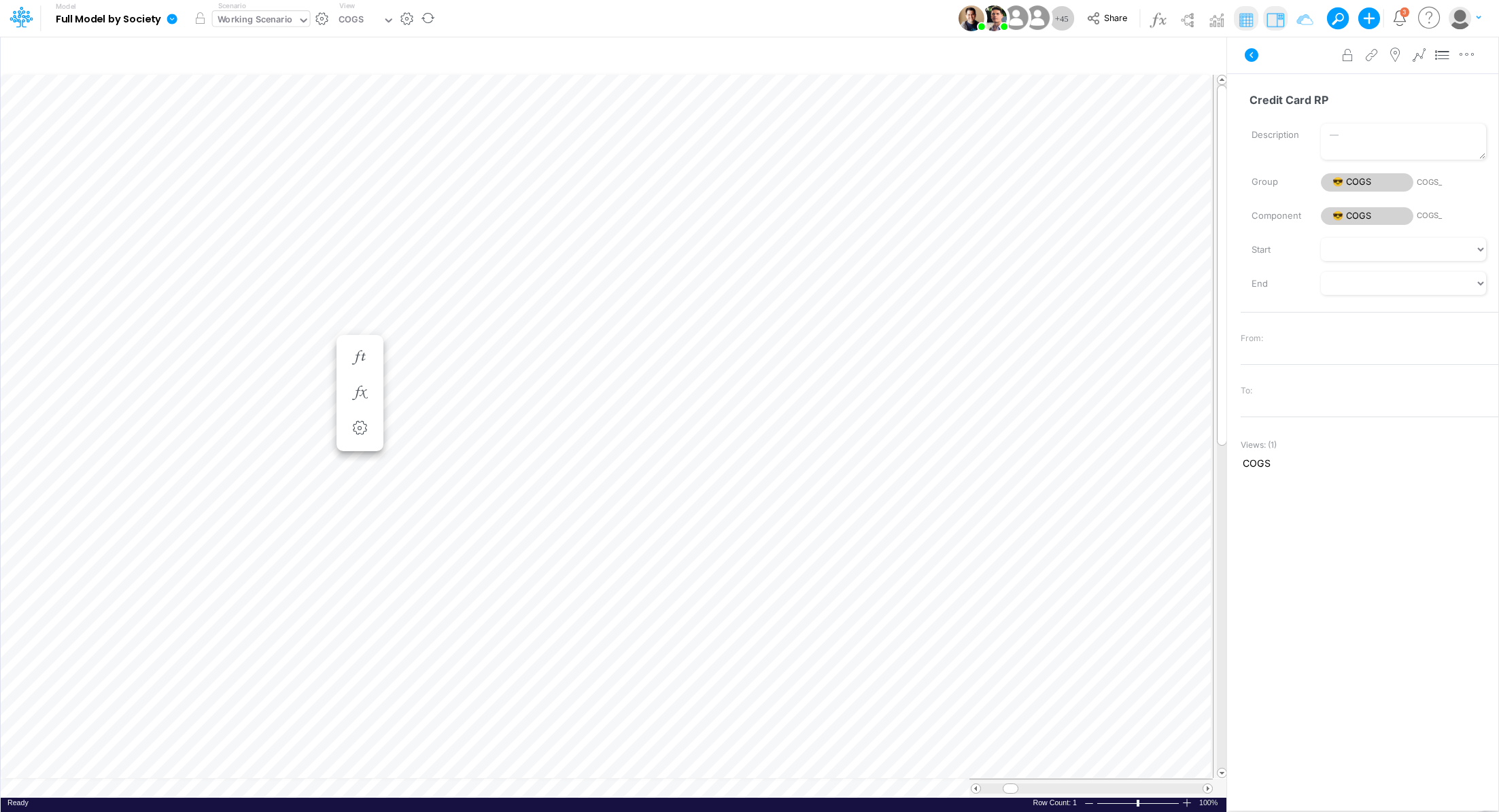
scroll to position [6, 1]
type input "Consolidated FS - USGAAP"
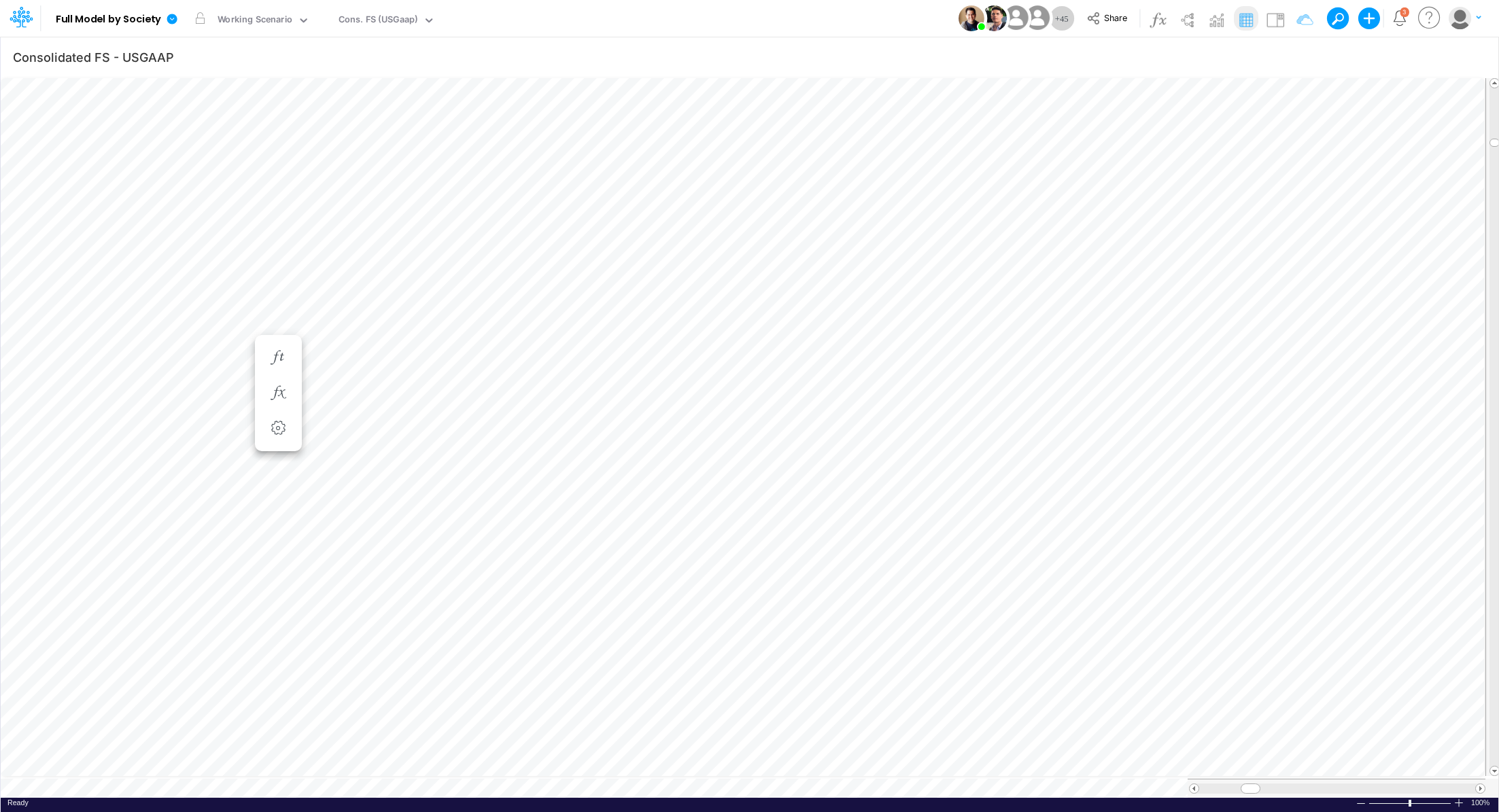
scroll to position [6, 1]
click at [1473, 55] on icon "button" at bounding box center [1472, 58] width 21 height 14
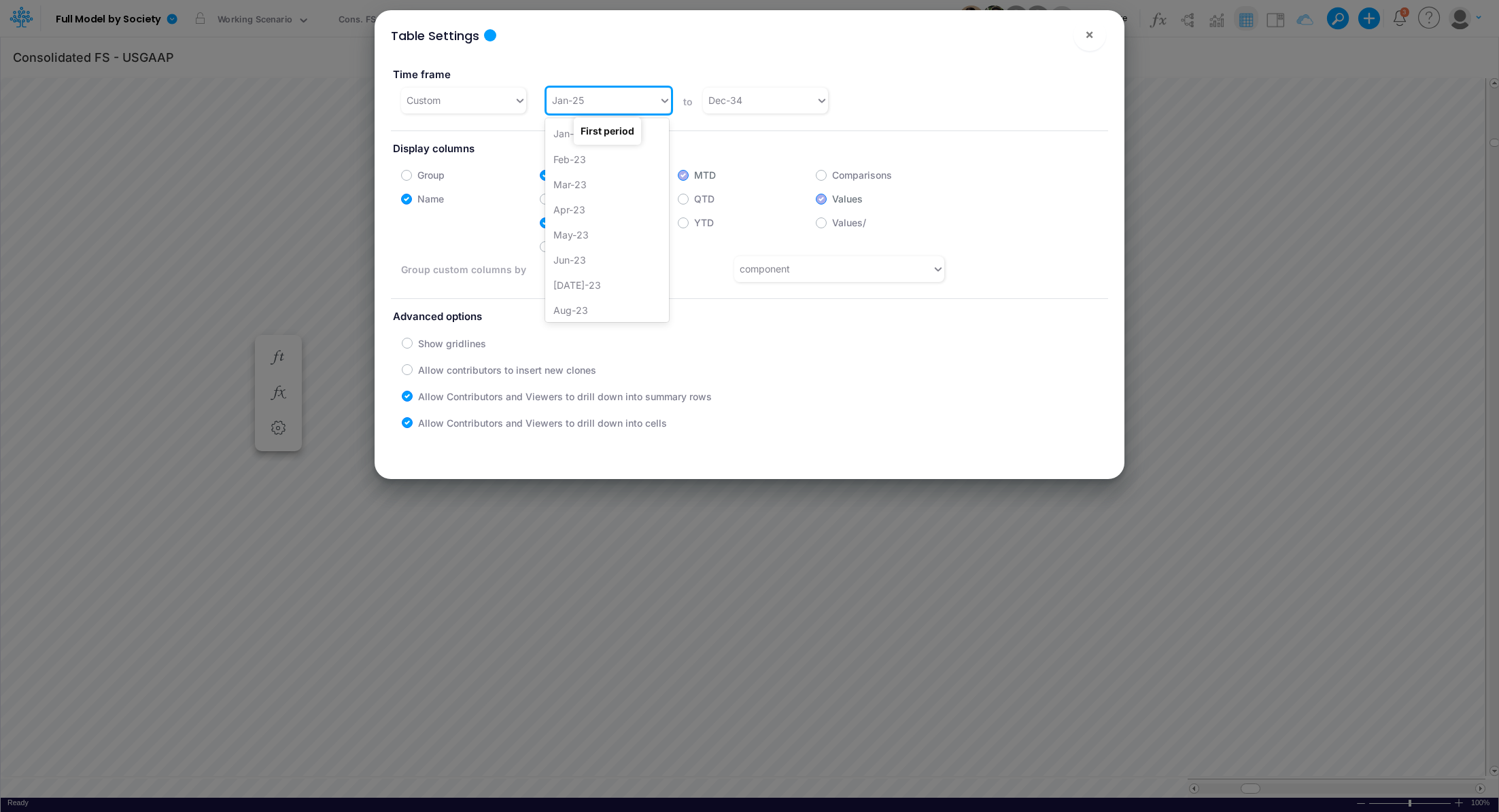
click at [651, 105] on div "Jan-25" at bounding box center [603, 100] width 112 height 23
click at [627, 182] on div "Jan-24" at bounding box center [607, 176] width 124 height 25
click at [1208, 166] on div "Table Settings × Time frame Custom option Jan-24, selected. 0 results available…" at bounding box center [750, 406] width 1499 height 812
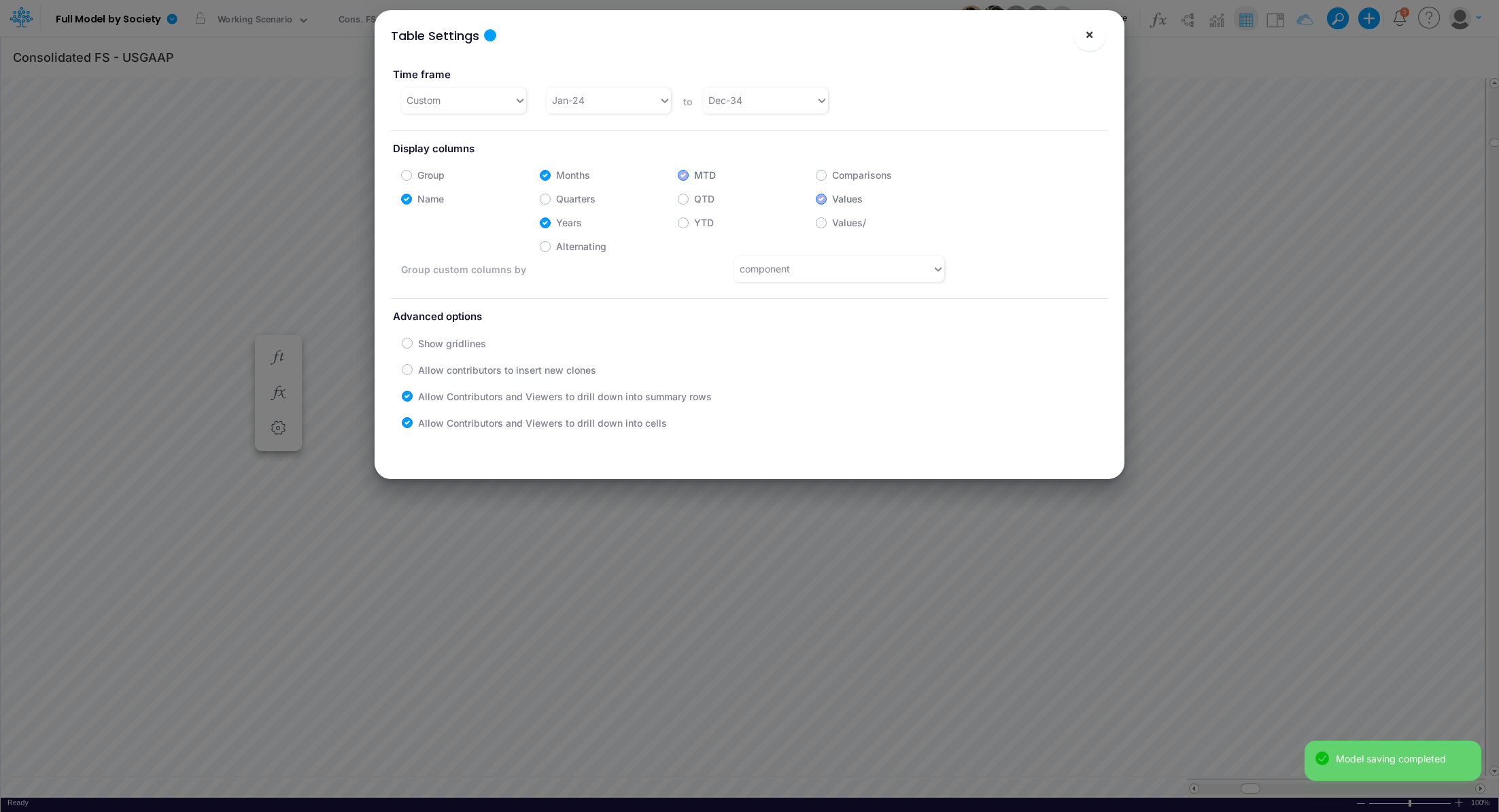
click at [1096, 35] on button "×" at bounding box center [1090, 35] width 33 height 33
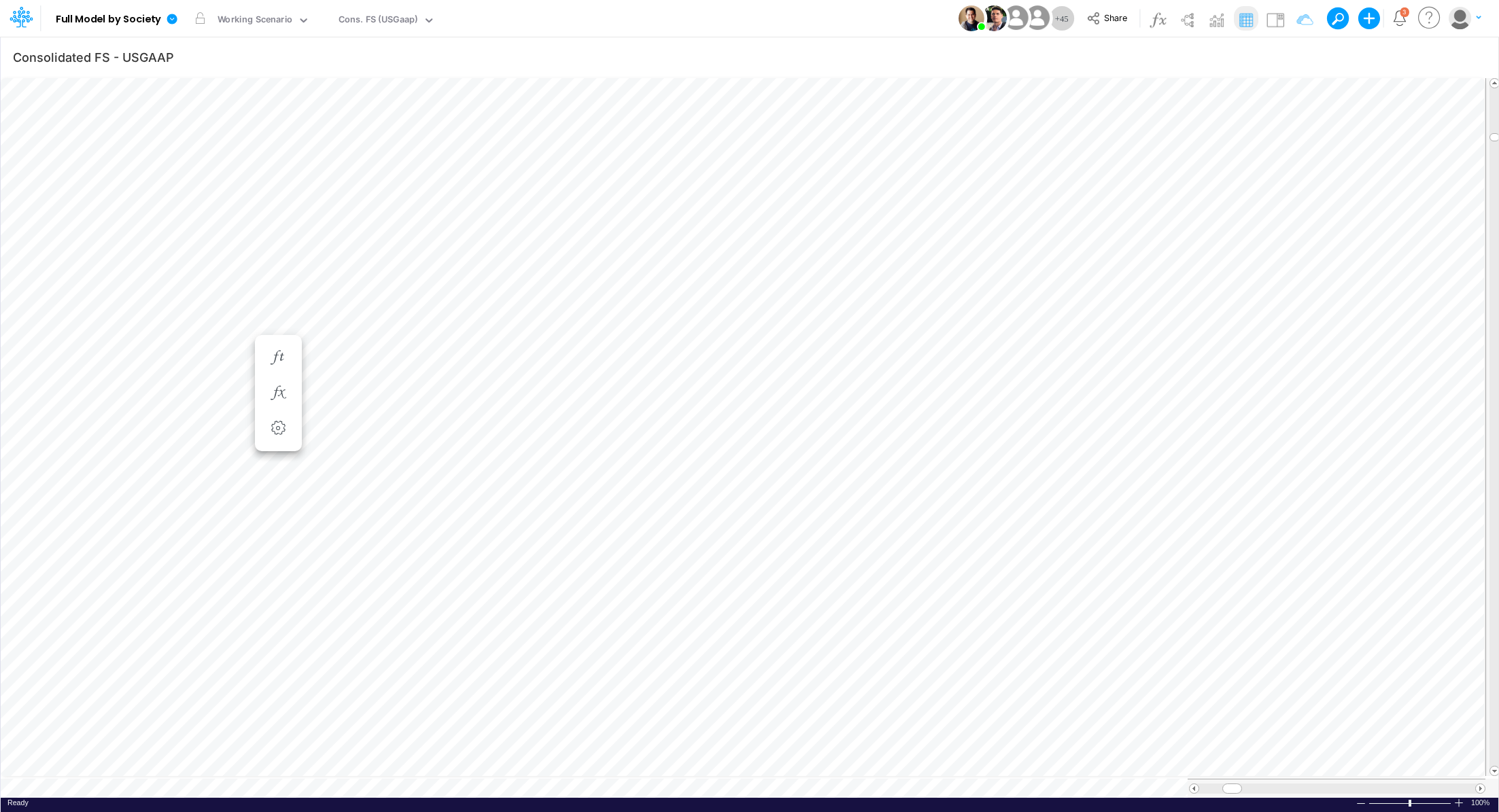
scroll to position [6, 1]
click at [1481, 56] on icon "button" at bounding box center [1472, 58] width 21 height 14
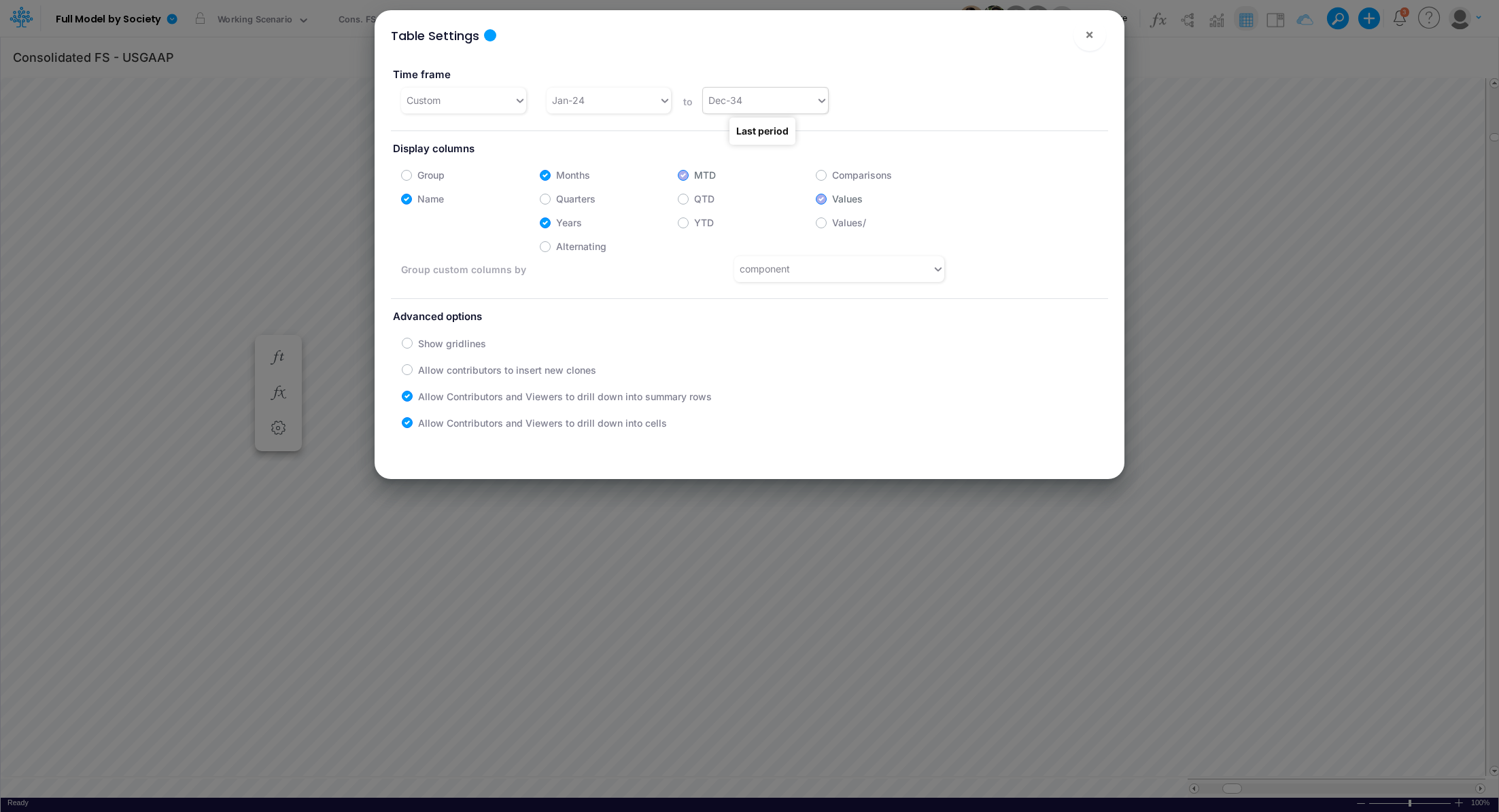
click at [758, 106] on div "Dec-34" at bounding box center [759, 100] width 112 height 23
click at [786, 213] on div "Dec-28" at bounding box center [763, 209] width 124 height 25
click at [1087, 36] on span "×" at bounding box center [1089, 33] width 9 height 16
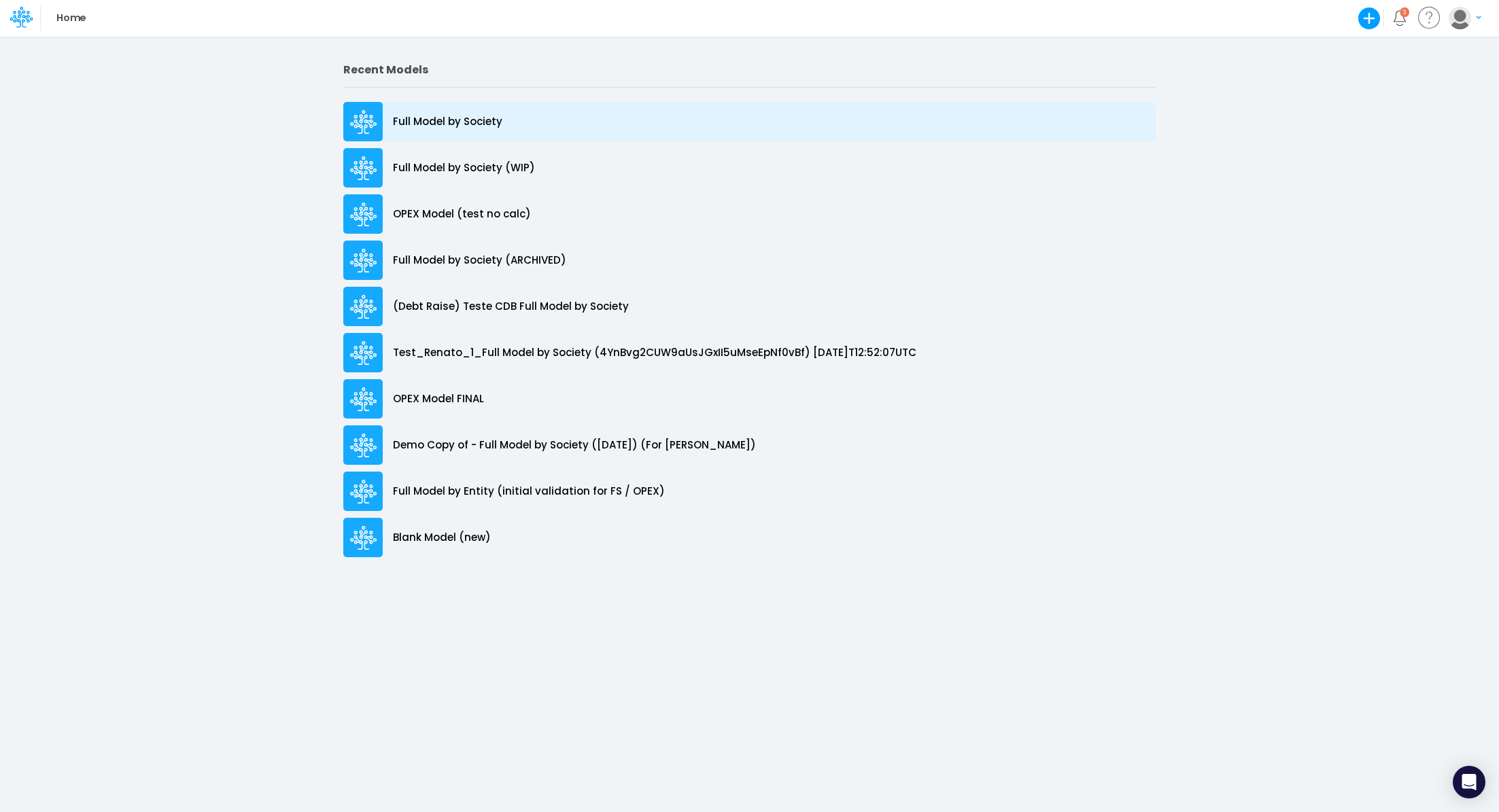
click at [479, 124] on p "Full Model by Society" at bounding box center [448, 122] width 110 height 16
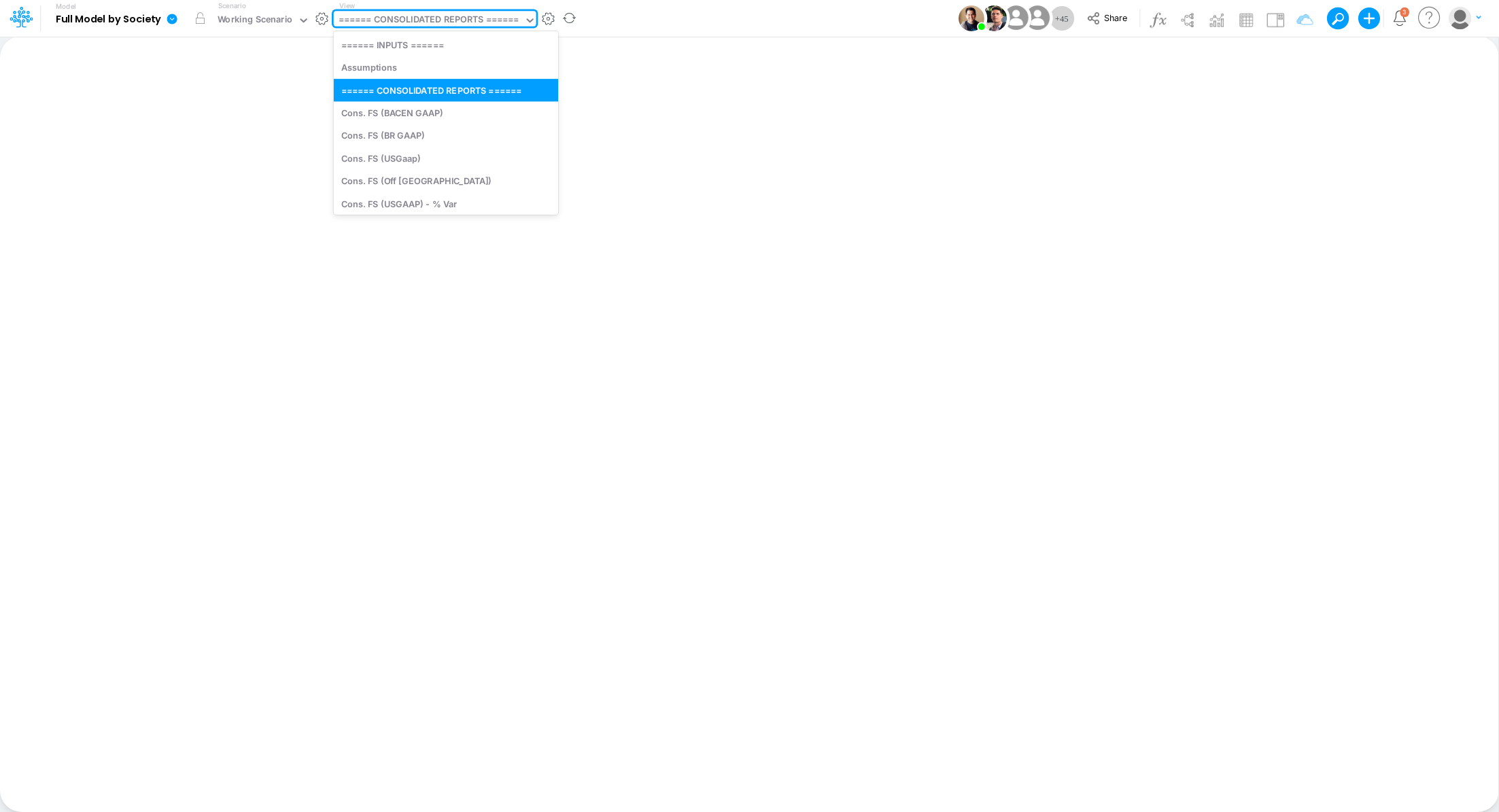
click at [420, 19] on div "====== CONSOLIDATED REPORTS ======" at bounding box center [429, 21] width 181 height 16
click at [433, 162] on div "Cons. FS (USGaap)" at bounding box center [445, 159] width 224 height 23
type input "Consolidated FS - USGAAP"
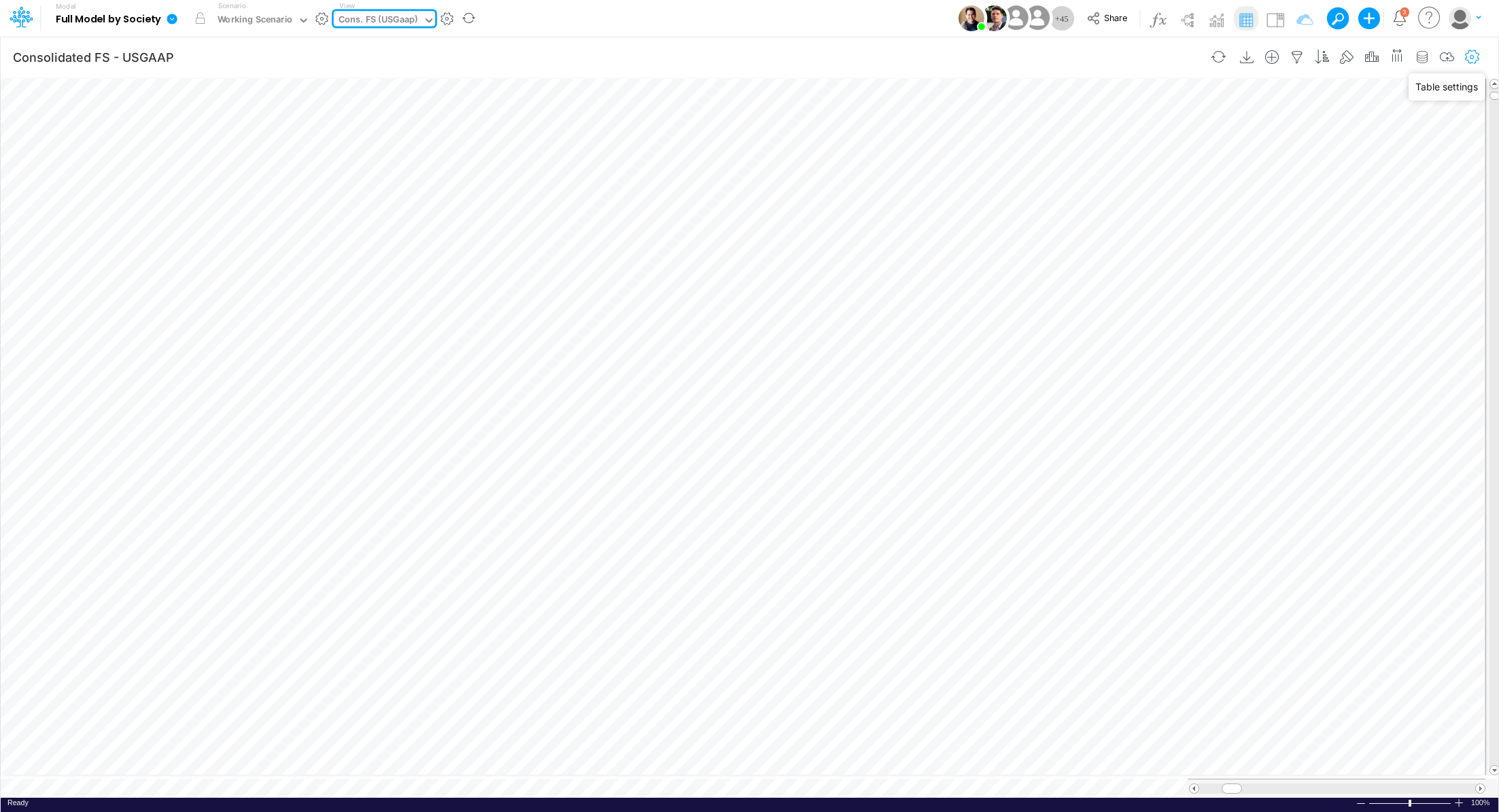
click at [1467, 62] on icon "button" at bounding box center [1472, 58] width 21 height 14
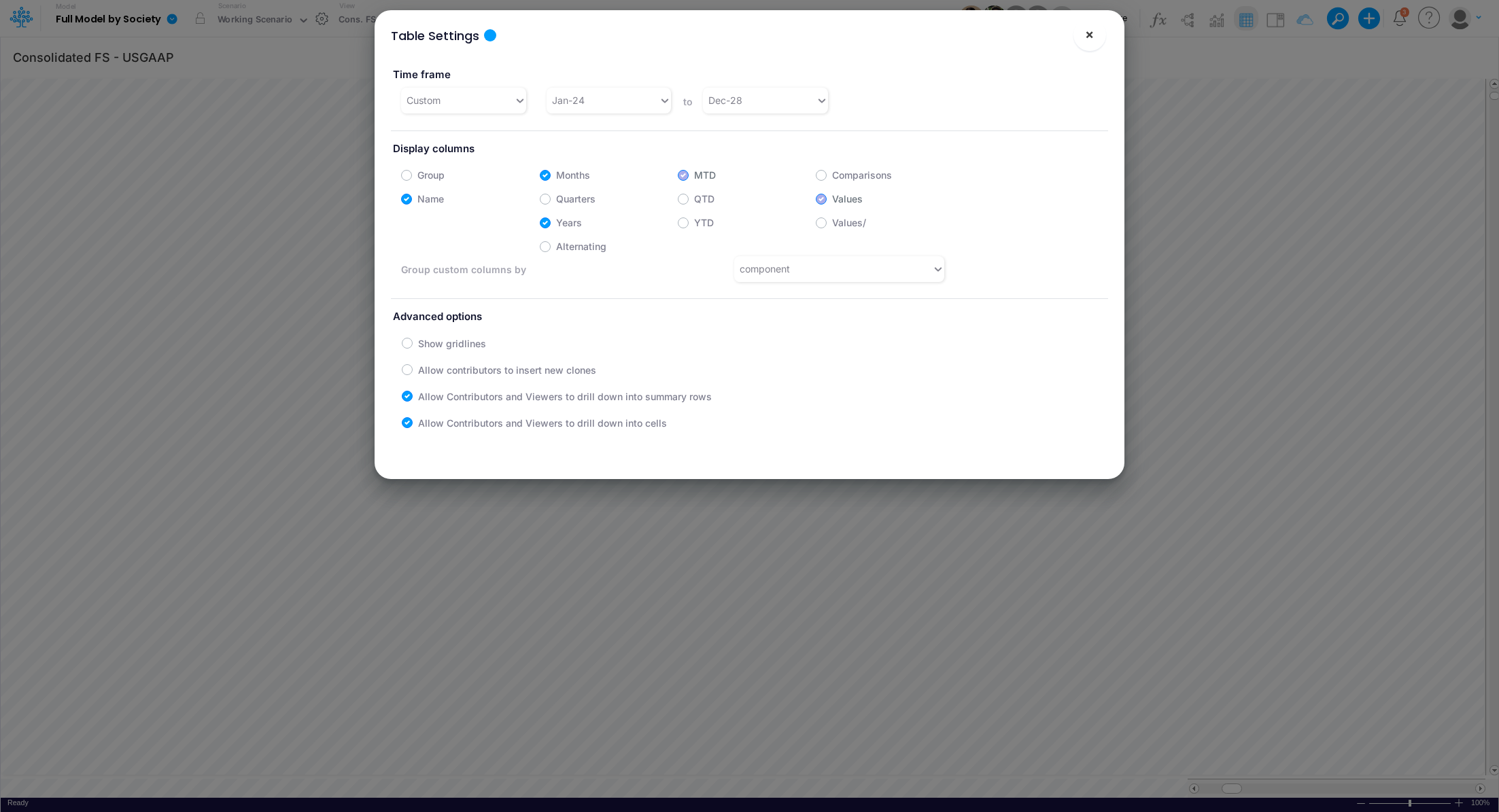
click at [1091, 32] on span "×" at bounding box center [1089, 33] width 9 height 16
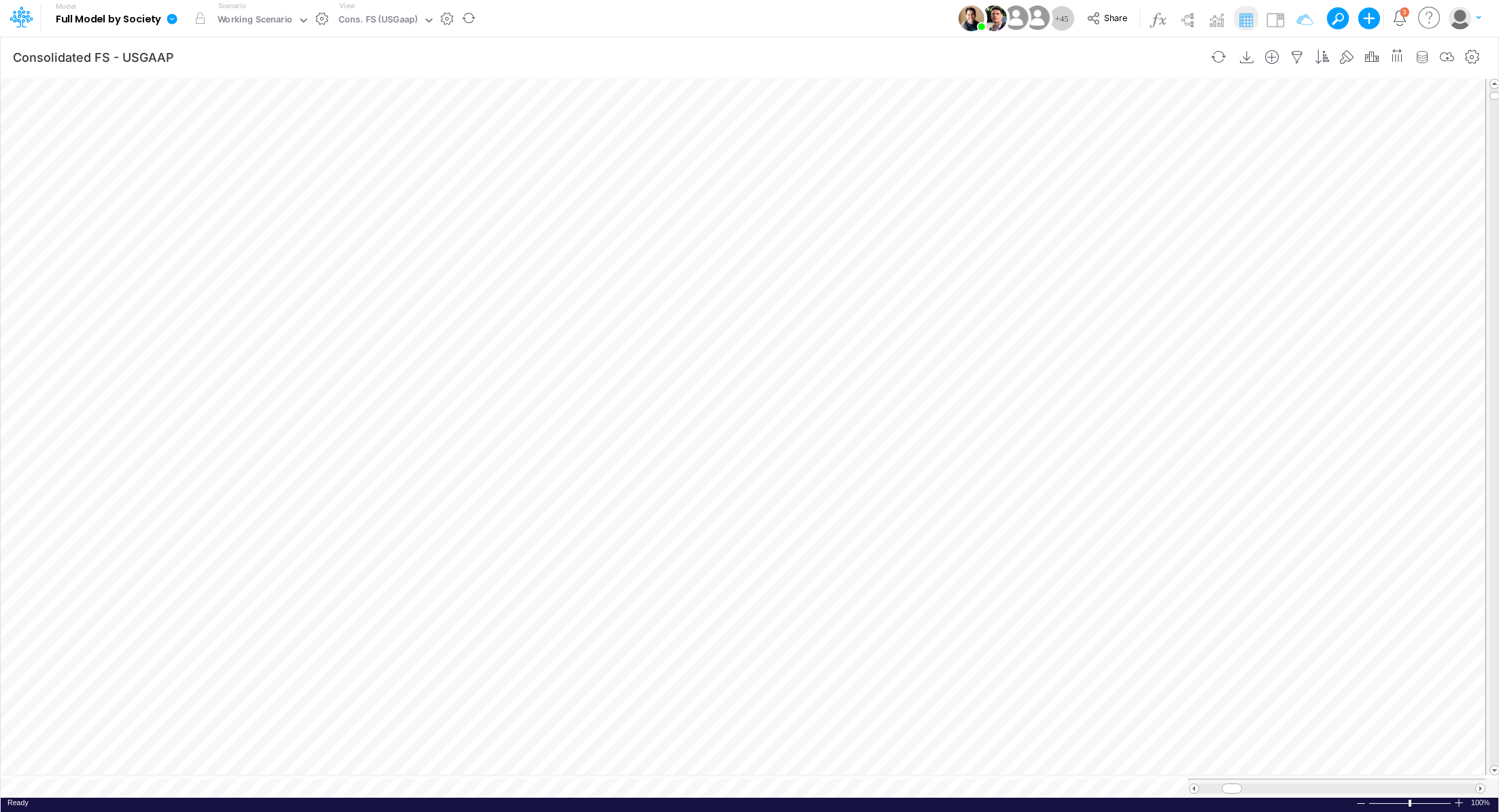
scroll to position [6, 1]
click at [169, 23] on icon at bounding box center [172, 18] width 10 height 10
click at [238, 116] on button "Export" at bounding box center [240, 119] width 146 height 23
click at [355, 125] on button "Excel" at bounding box center [387, 127] width 146 height 21
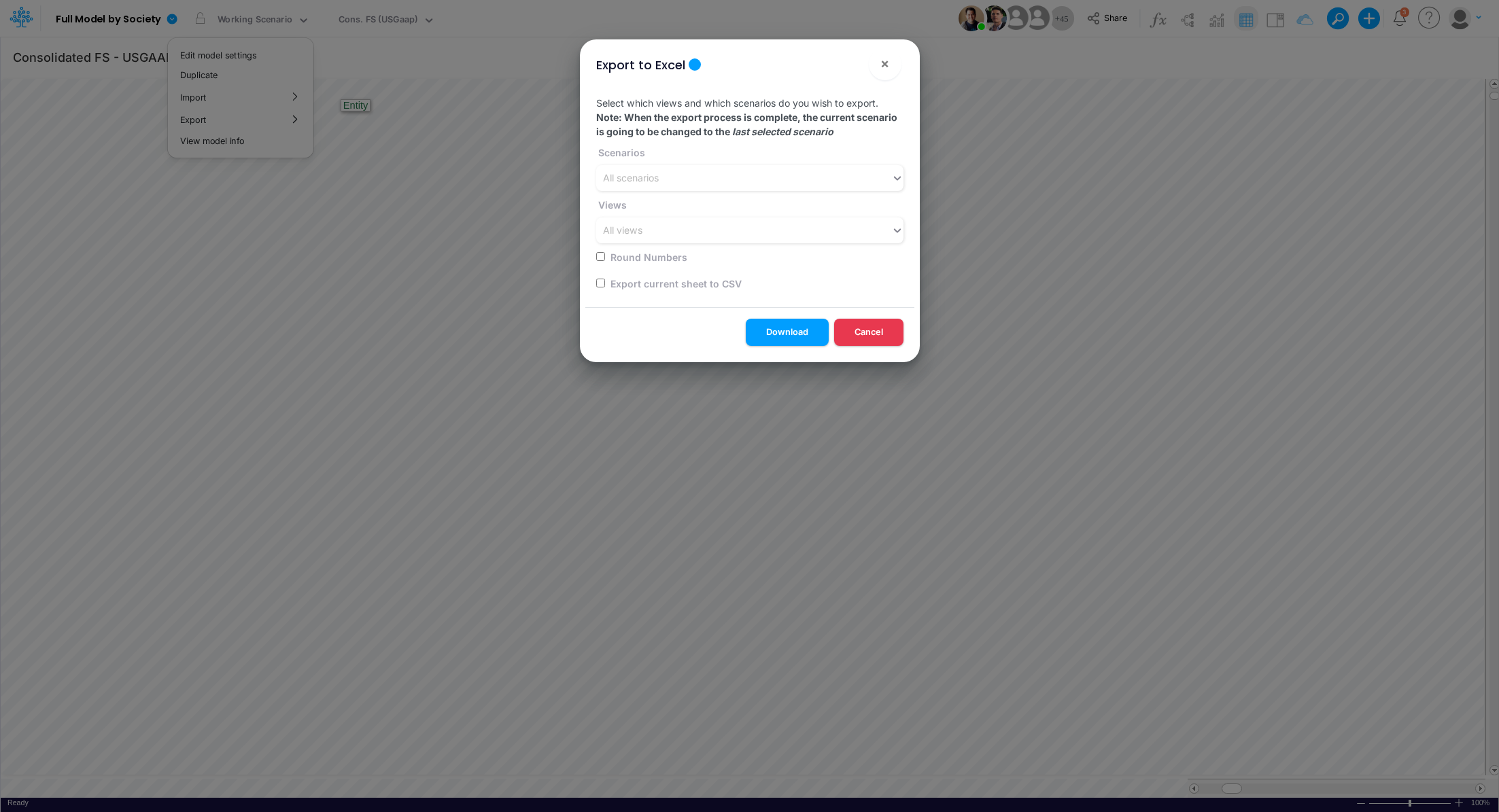
click at [597, 284] on input "checkbox" at bounding box center [600, 283] width 9 height 9
checkbox input "true"
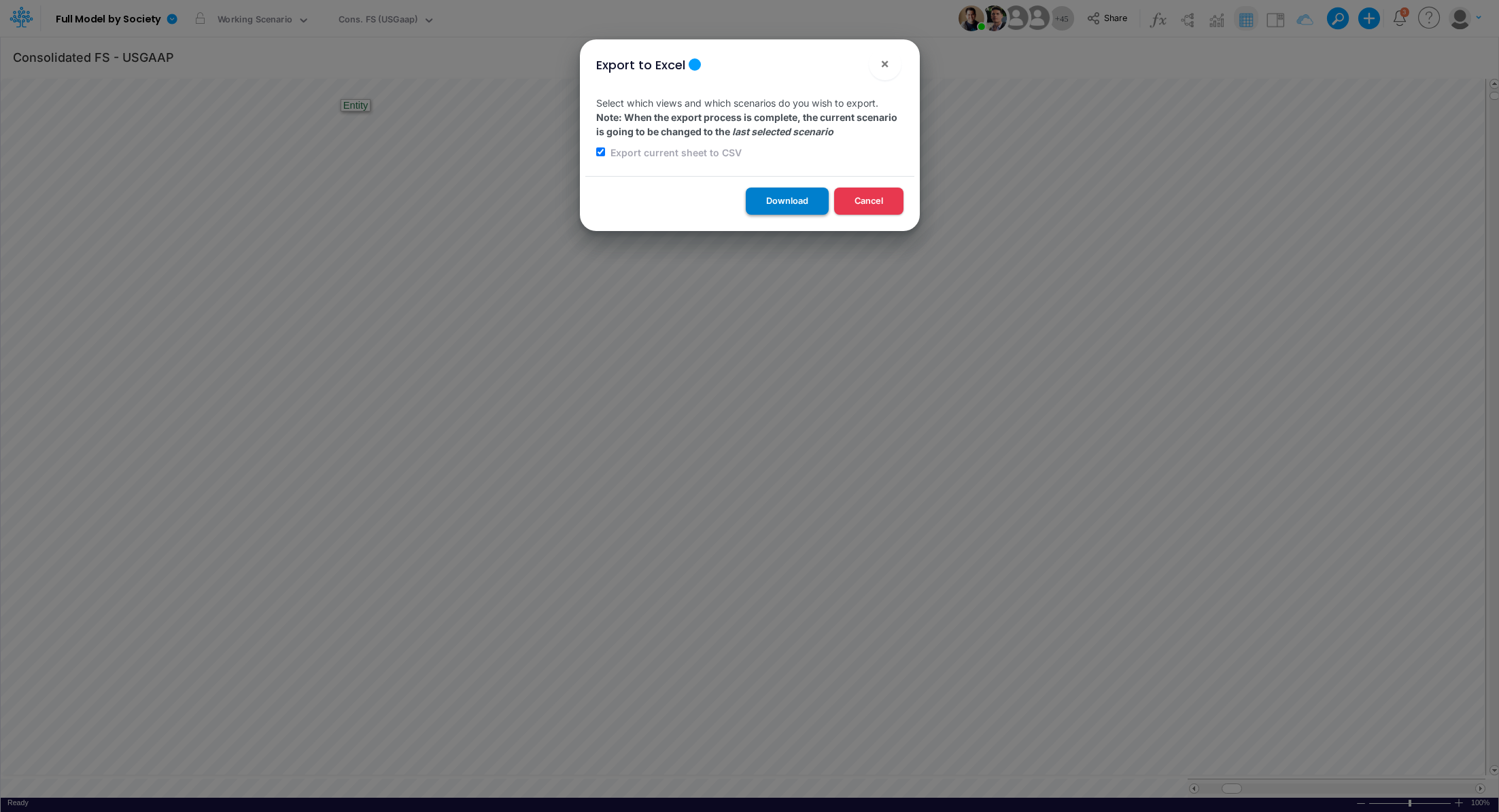
click at [769, 201] on button "Download" at bounding box center [787, 201] width 83 height 26
click at [887, 60] on span "×" at bounding box center [885, 63] width 9 height 16
